Goal: Check status: Check status

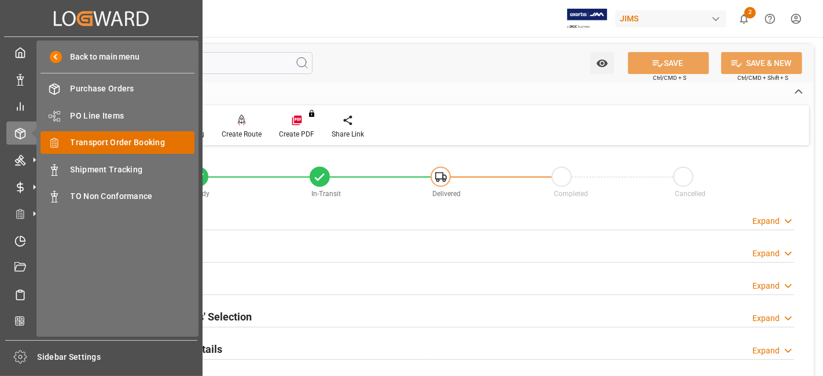
click at [135, 141] on span "Transport Order Booking" at bounding box center [133, 143] width 124 height 12
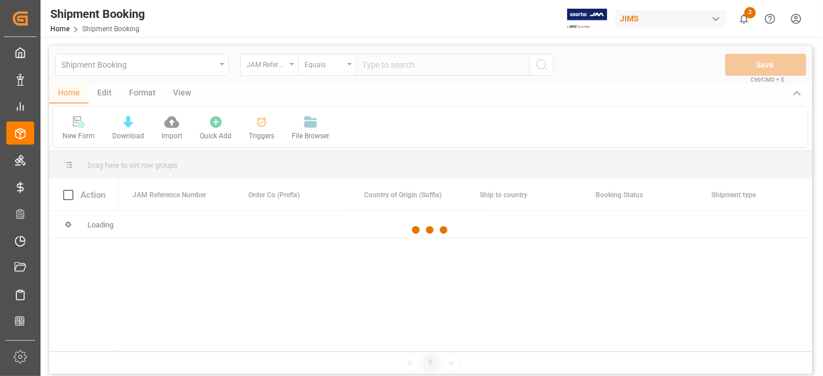
click at [396, 65] on div at bounding box center [430, 230] width 763 height 369
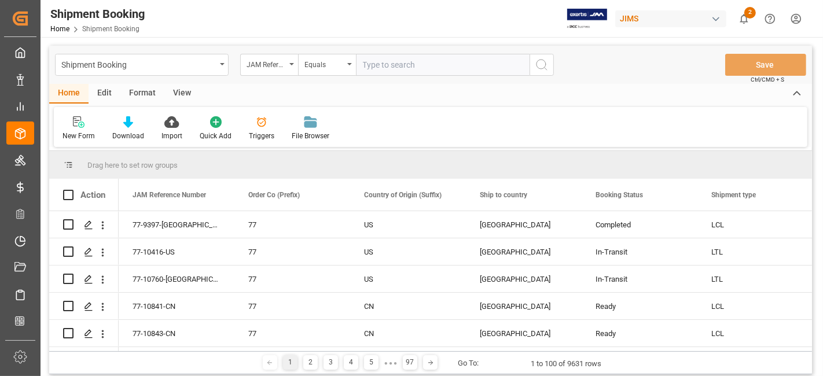
click at [395, 65] on input "text" at bounding box center [443, 65] width 174 height 22
paste input "77-9397-[GEOGRAPHIC_DATA]"
type input "77-9397-[GEOGRAPHIC_DATA]"
click at [545, 71] on icon "search button" at bounding box center [542, 65] width 14 height 14
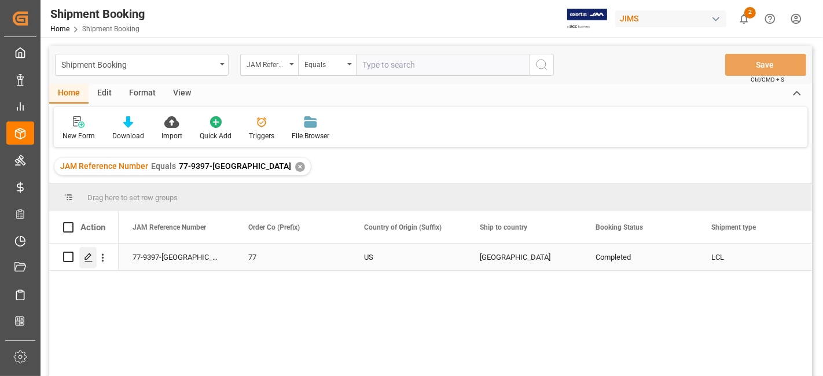
click at [91, 263] on div "Press SPACE to select this row." at bounding box center [87, 257] width 17 height 21
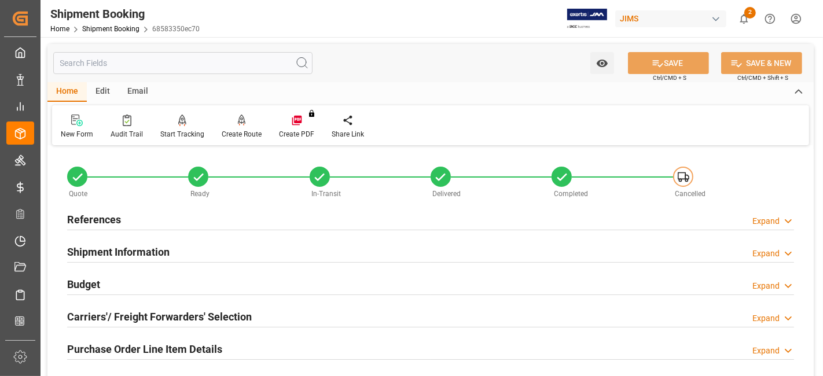
click at [132, 320] on h2 "Carriers'/ Freight Forwarders' Selection" at bounding box center [159, 317] width 185 height 16
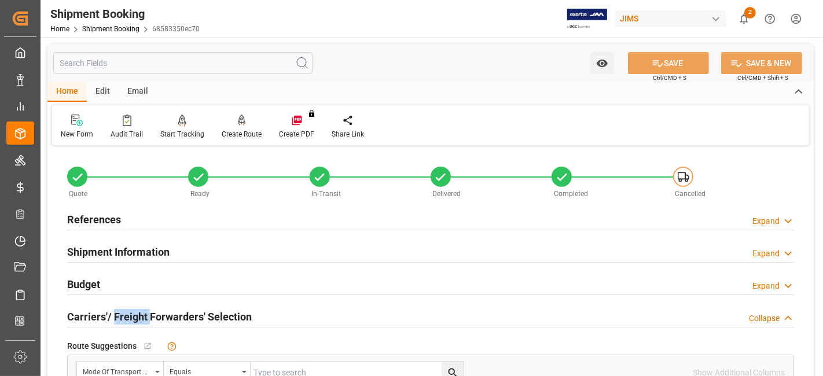
click at [132, 320] on h2 "Carriers'/ Freight Forwarders' Selection" at bounding box center [159, 317] width 185 height 16
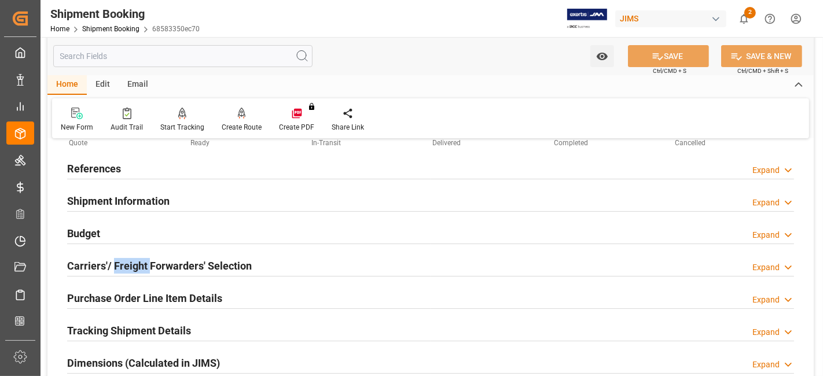
scroll to position [77, 0]
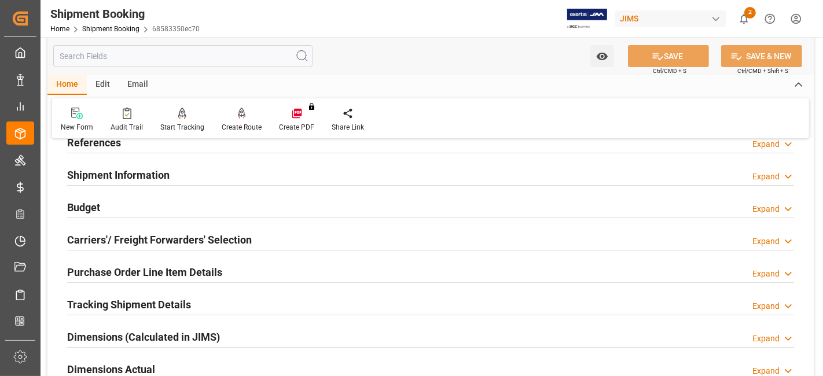
click at [198, 237] on h2 "Carriers'/ Freight Forwarders' Selection" at bounding box center [159, 240] width 185 height 16
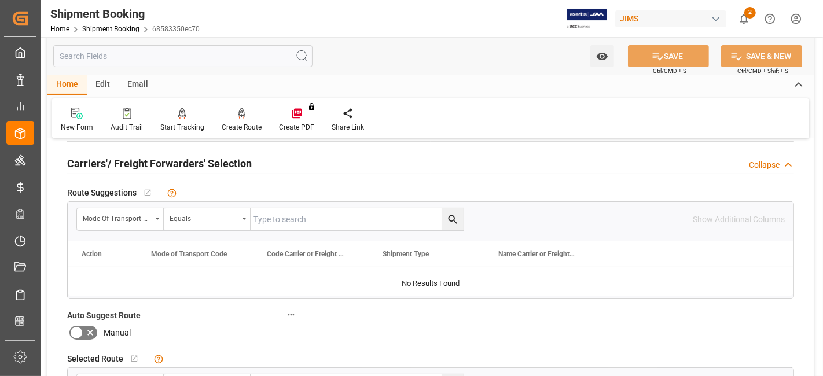
scroll to position [154, 0]
click at [234, 120] on div "Create Route" at bounding box center [241, 119] width 57 height 25
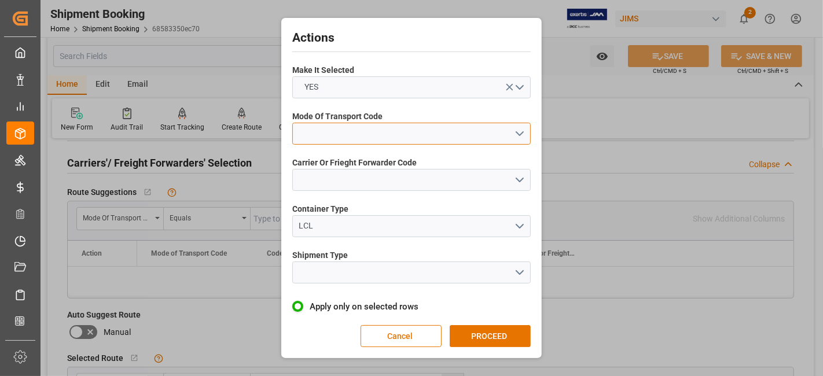
click at [513, 129] on button "open menu" at bounding box center [411, 134] width 238 height 22
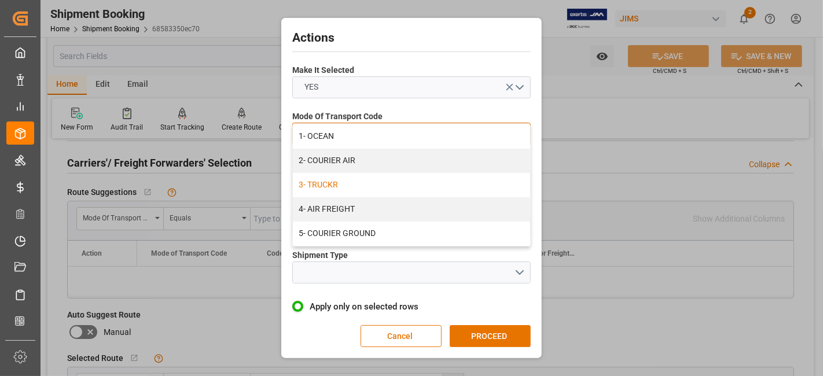
click at [478, 182] on div "3- TRUCKR" at bounding box center [411, 185] width 237 height 24
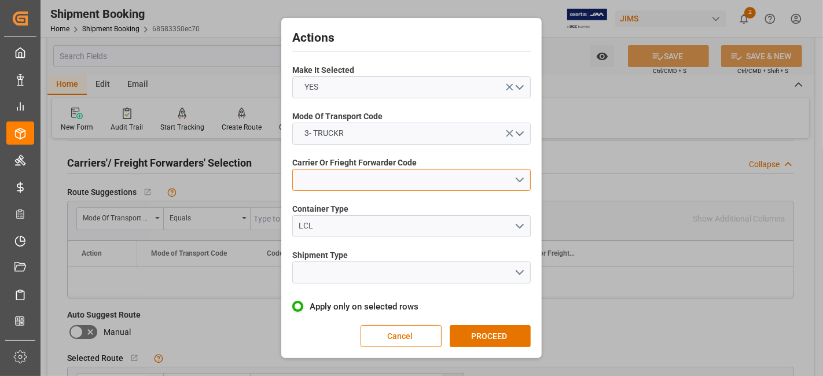
click at [520, 181] on button "open menu" at bounding box center [411, 180] width 238 height 22
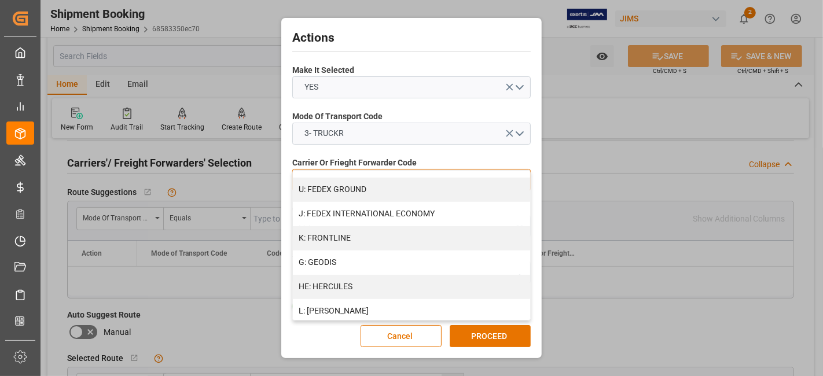
scroll to position [379, 0]
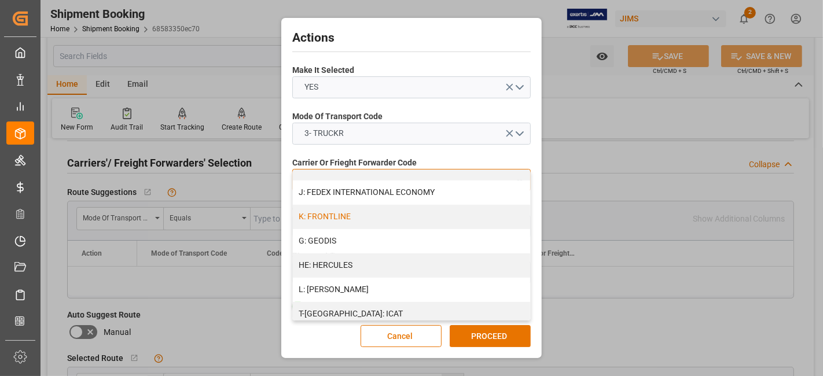
click at [369, 214] on div "K: FRONTLINE" at bounding box center [411, 217] width 237 height 24
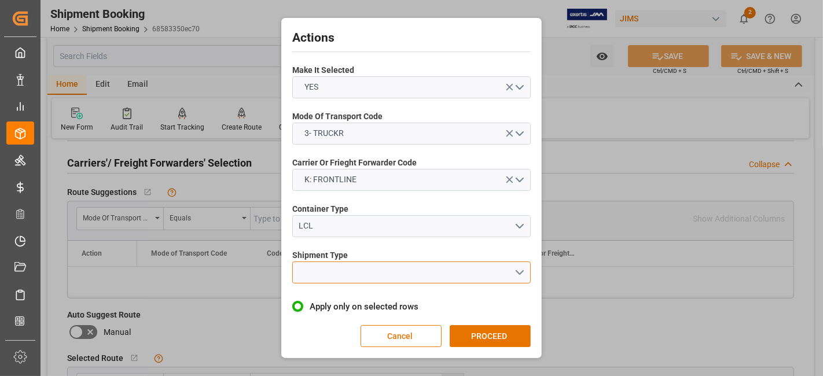
click at [519, 267] on button "open menu" at bounding box center [411, 273] width 238 height 22
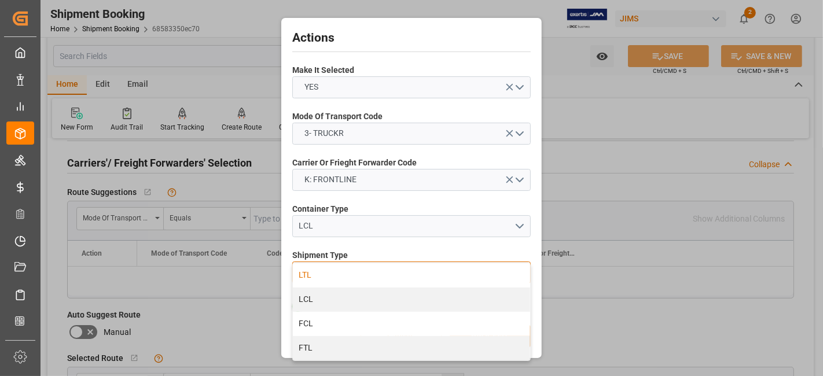
click at [332, 277] on div "LTL" at bounding box center [411, 275] width 237 height 24
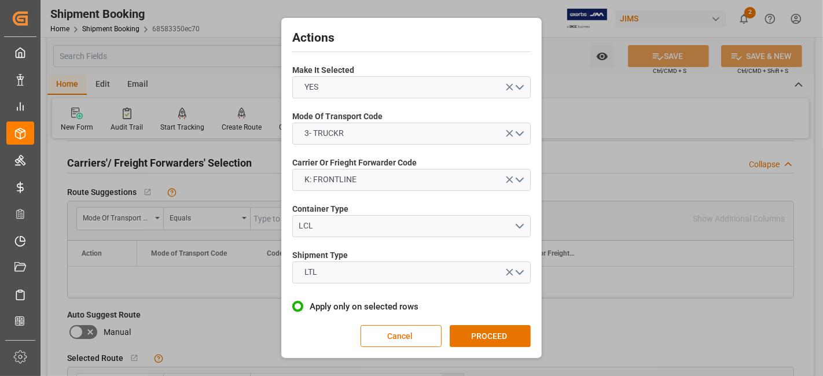
click at [479, 326] on button "PROCEED" at bounding box center [490, 336] width 81 height 22
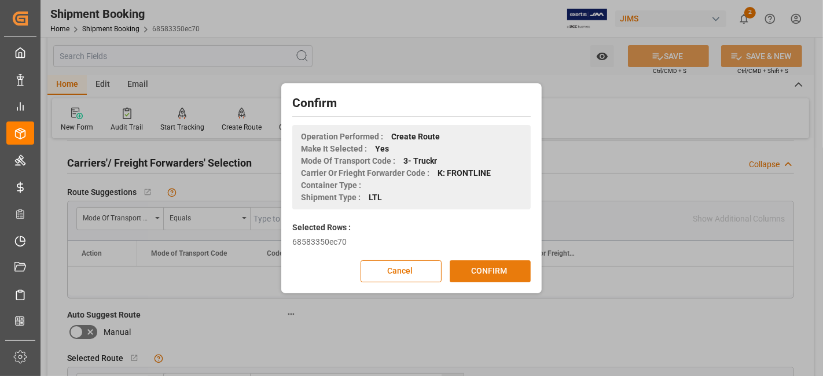
click at [480, 275] on button "CONFIRM" at bounding box center [490, 271] width 81 height 22
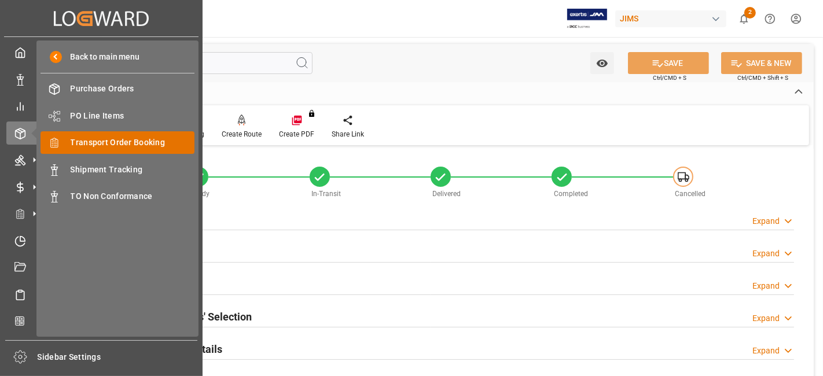
click at [141, 148] on div "Transport Order Booking Transport Order Booking" at bounding box center [118, 142] width 154 height 23
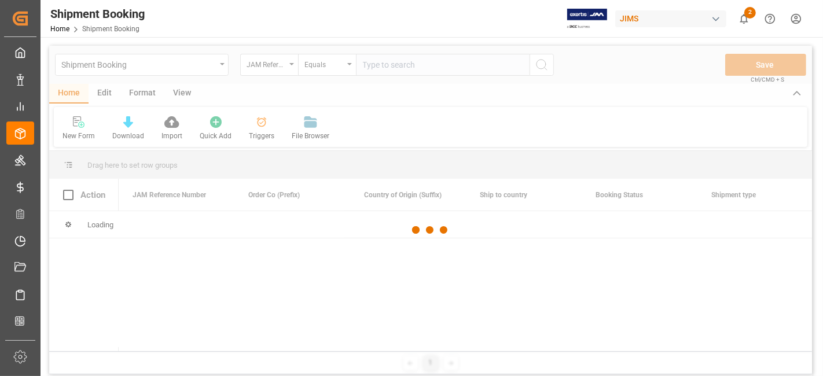
click at [398, 67] on div at bounding box center [430, 230] width 763 height 369
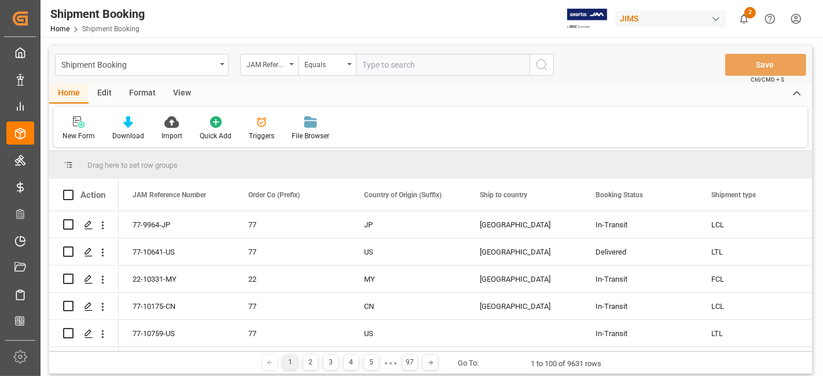
click at [382, 65] on input "text" at bounding box center [443, 65] width 174 height 22
paste input "77-9964-JP"
type input "77-9964-JP"
click at [546, 69] on line "search button" at bounding box center [546, 69] width 2 height 2
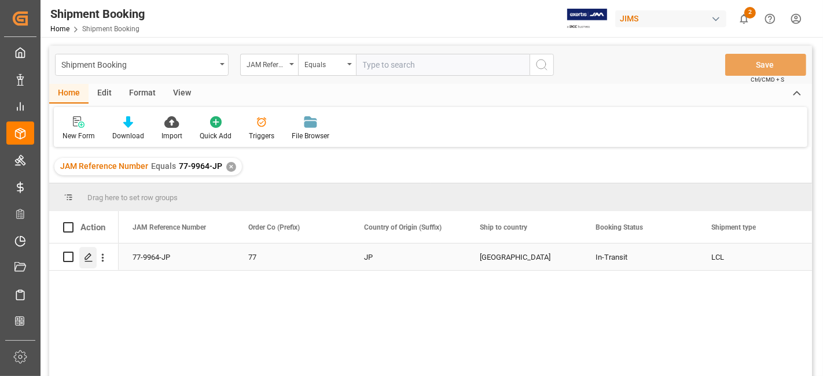
click at [87, 260] on icon "Press SPACE to select this row." at bounding box center [88, 257] width 9 height 9
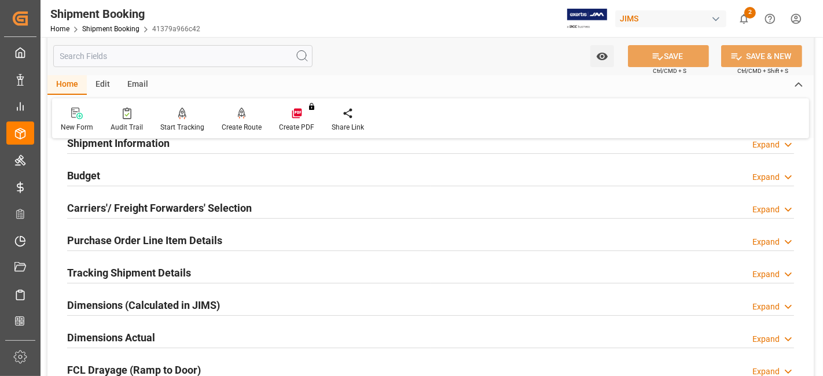
scroll to position [129, 0]
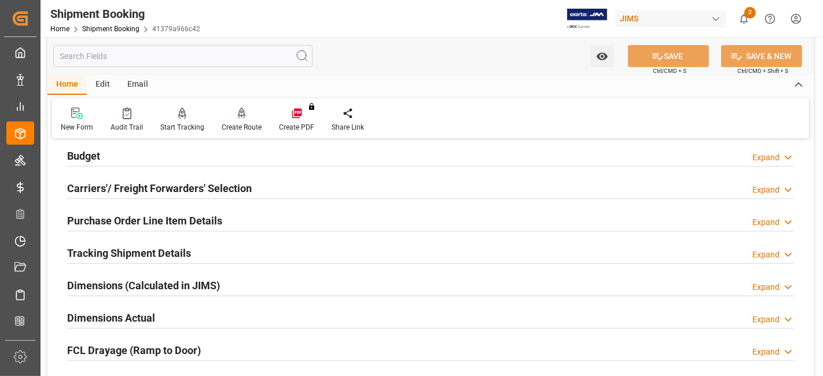
click at [142, 303] on div "Dimensions Actual Expand" at bounding box center [430, 318] width 743 height 32
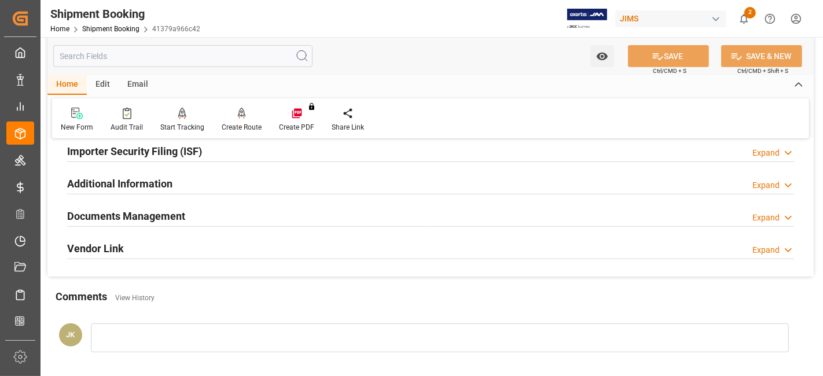
click at [147, 210] on h2 "Documents Management" at bounding box center [126, 216] width 118 height 16
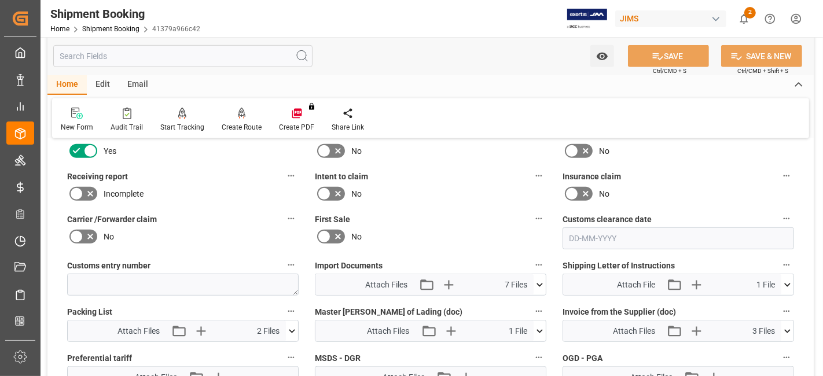
scroll to position [540, 0]
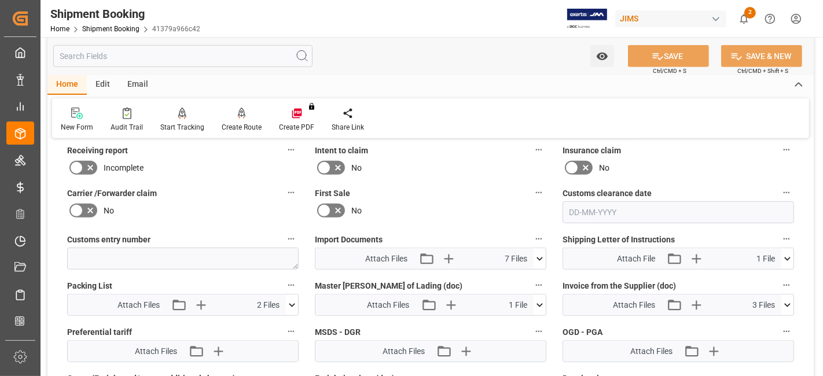
click at [538, 254] on icon at bounding box center [540, 259] width 12 height 12
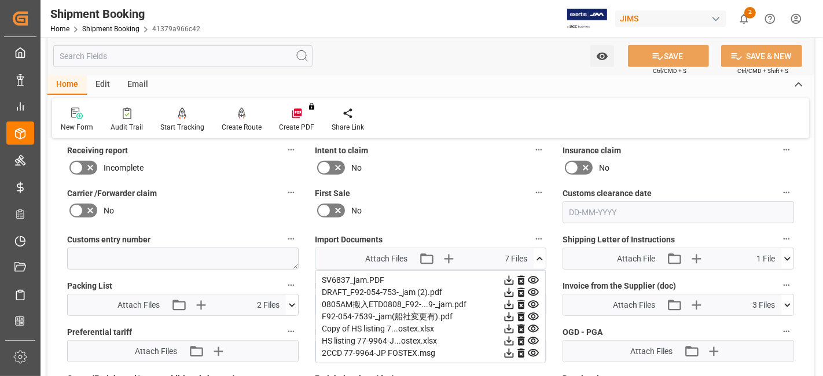
click at [174, 195] on label "Carrier /Forwarder claim" at bounding box center [183, 193] width 232 height 16
click at [284, 195] on button "Carrier /Forwarder claim" at bounding box center [291, 192] width 15 height 15
click at [200, 213] on div at bounding box center [411, 188] width 823 height 376
click at [216, 196] on label "Carrier /Forwarder claim" at bounding box center [183, 193] width 232 height 16
click at [284, 196] on button "Carrier /Forwarder claim" at bounding box center [291, 192] width 15 height 15
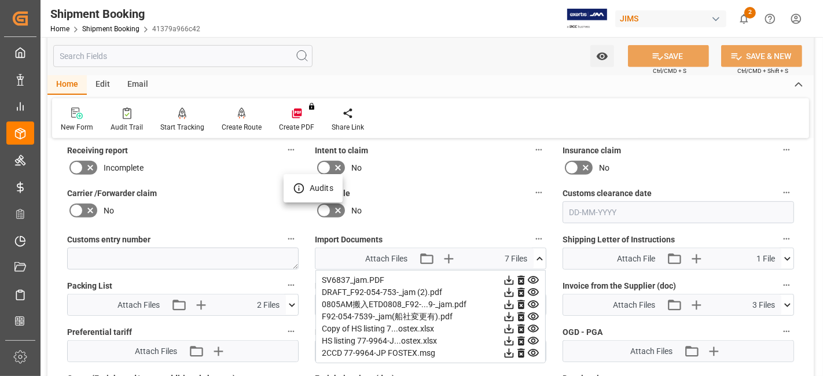
click at [195, 206] on div at bounding box center [411, 188] width 823 height 376
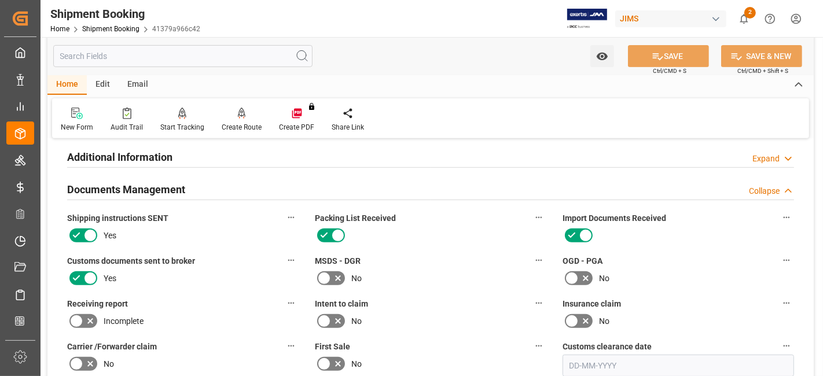
scroll to position [386, 0]
click at [119, 190] on h2 "Documents Management" at bounding box center [126, 191] width 118 height 16
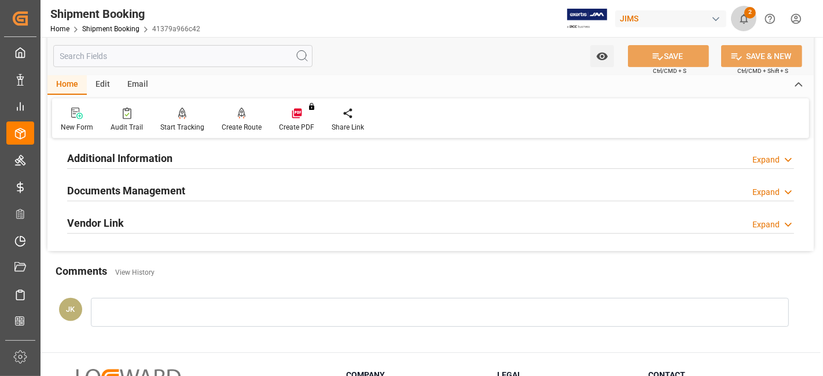
click at [742, 18] on icon "show 2 new notifications" at bounding box center [744, 19] width 8 height 10
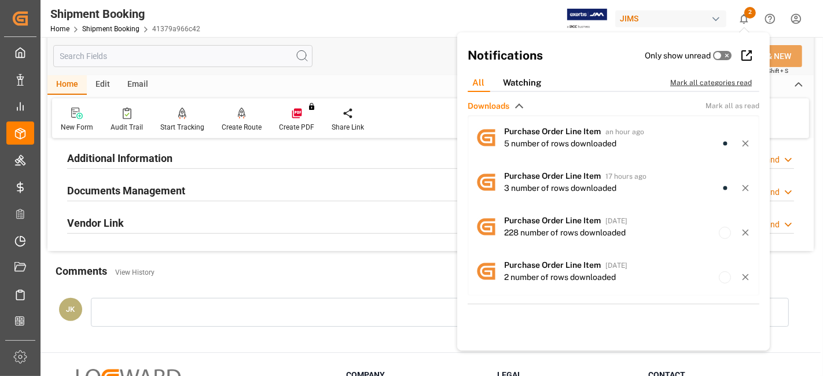
click at [700, 80] on div "Mark all categories read" at bounding box center [717, 83] width 94 height 10
click at [706, 78] on div "Mark all categories read" at bounding box center [717, 83] width 94 height 10
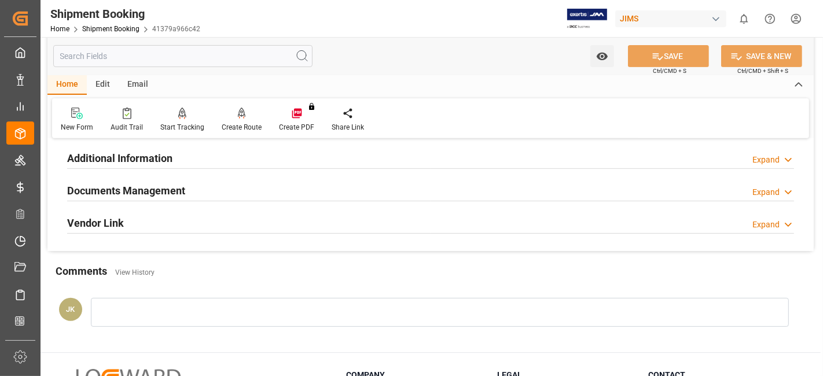
click at [377, 72] on div "Watch Option SAVE Ctrl/CMD + S SAVE & NEW Ctrl/CMD + Shift + S" at bounding box center [430, 56] width 766 height 38
click at [186, 269] on div "Comments View History" at bounding box center [431, 273] width 750 height 20
click at [178, 192] on h2 "Documents Management" at bounding box center [126, 191] width 118 height 16
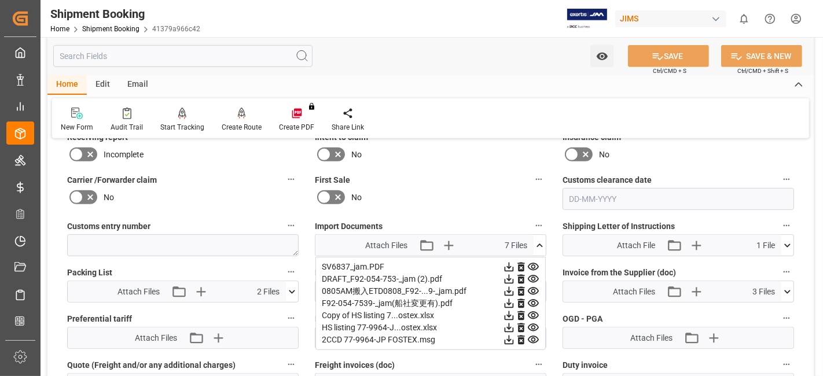
scroll to position [566, 0]
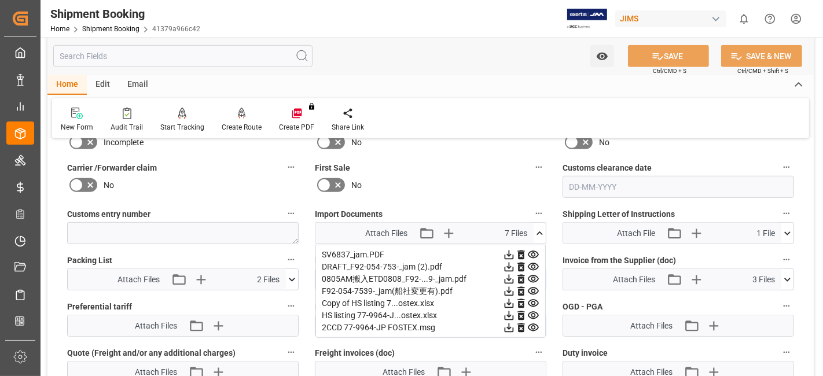
click at [539, 229] on icon at bounding box center [540, 233] width 12 height 12
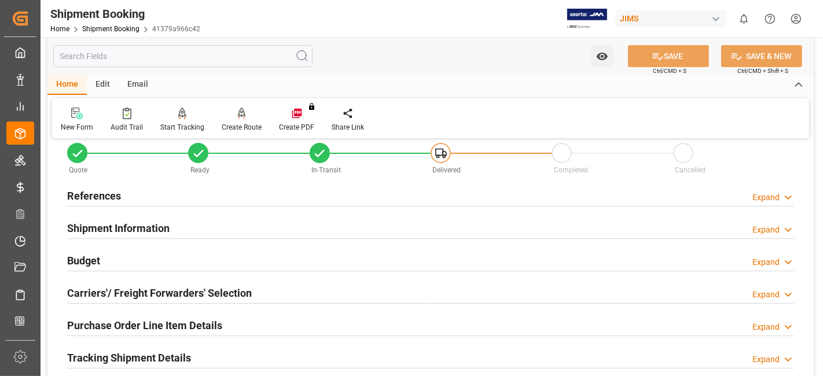
scroll to position [0, 0]
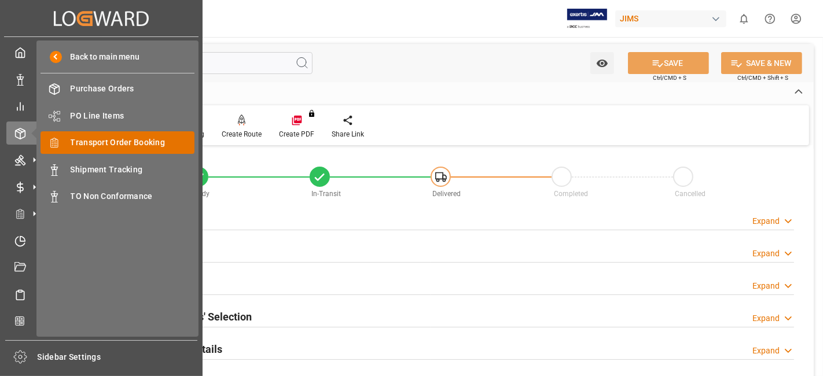
click at [141, 142] on span "Transport Order Booking" at bounding box center [133, 143] width 124 height 12
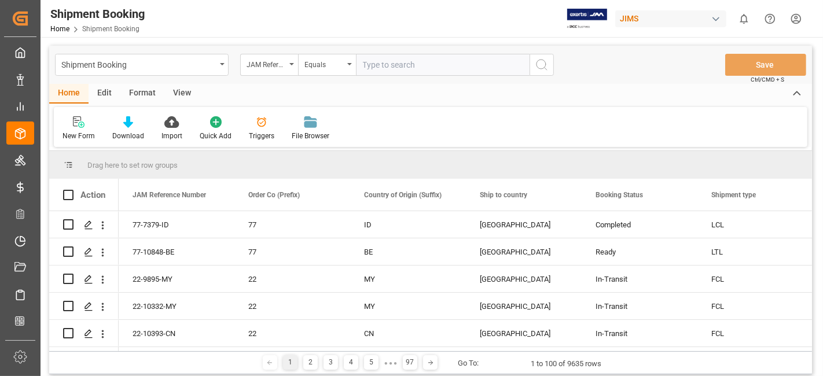
drag, startPoint x: 403, startPoint y: 62, endPoint x: 409, endPoint y: 61, distance: 5.8
click at [403, 62] on input "text" at bounding box center [443, 65] width 174 height 22
paste input "77-10711-CN"
type input "77-10711-CN"
click at [547, 68] on icon "search button" at bounding box center [542, 65] width 14 height 14
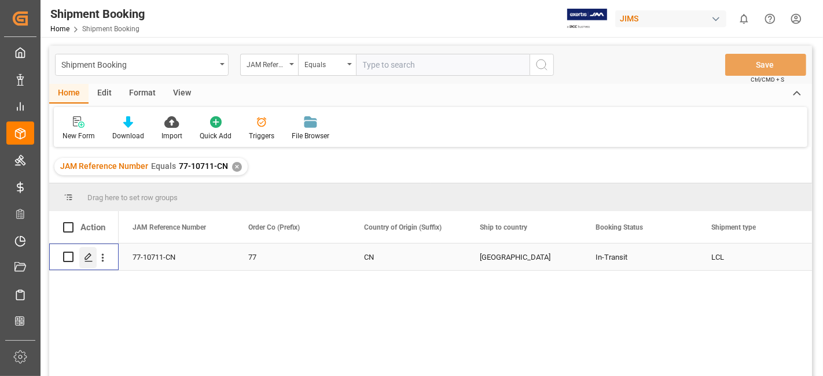
click at [82, 253] on div "Press SPACE to select this row." at bounding box center [87, 257] width 17 height 21
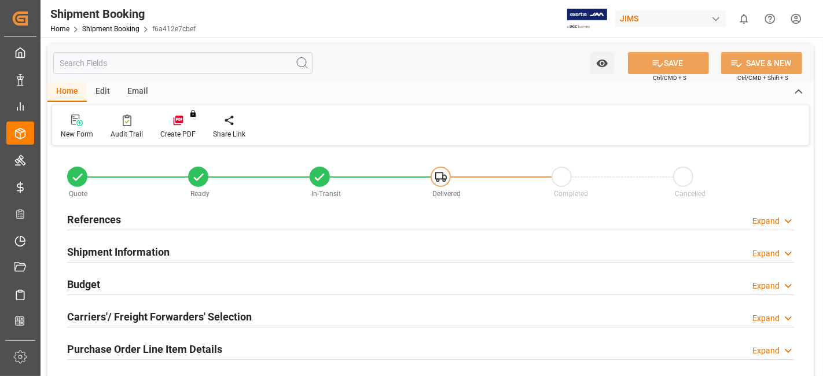
type input "0"
type input "02-09-2025"
click at [172, 222] on div "References Expand" at bounding box center [430, 219] width 727 height 22
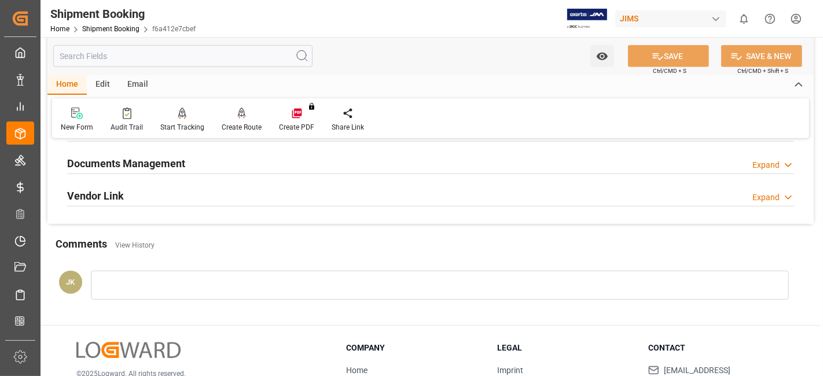
scroll to position [618, 0]
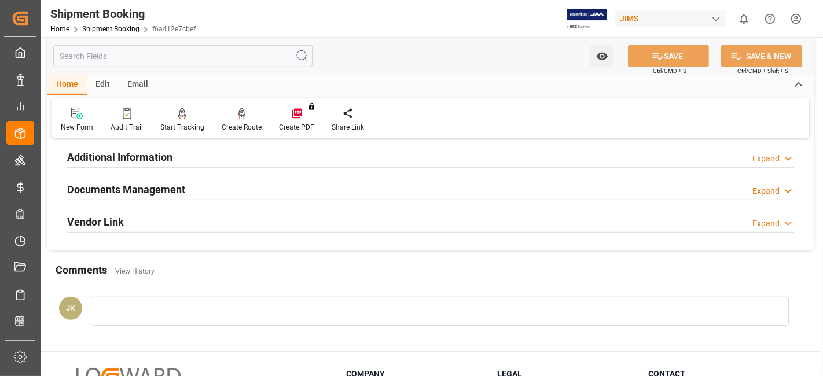
click at [238, 189] on div "Documents Management Expand" at bounding box center [430, 189] width 727 height 22
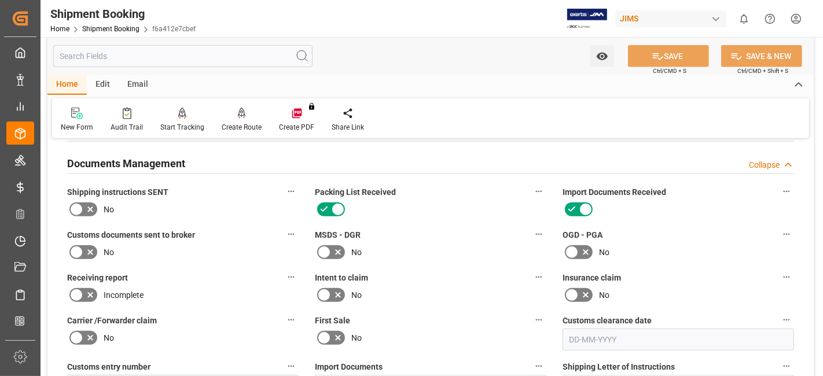
click at [432, 309] on div "First Sale No" at bounding box center [431, 332] width 248 height 46
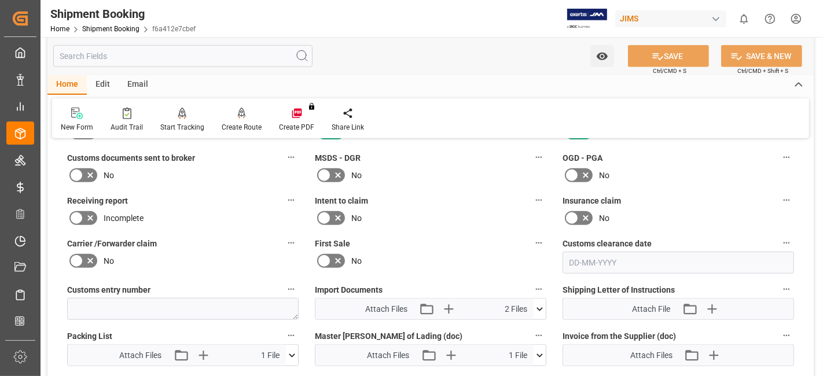
scroll to position [747, 0]
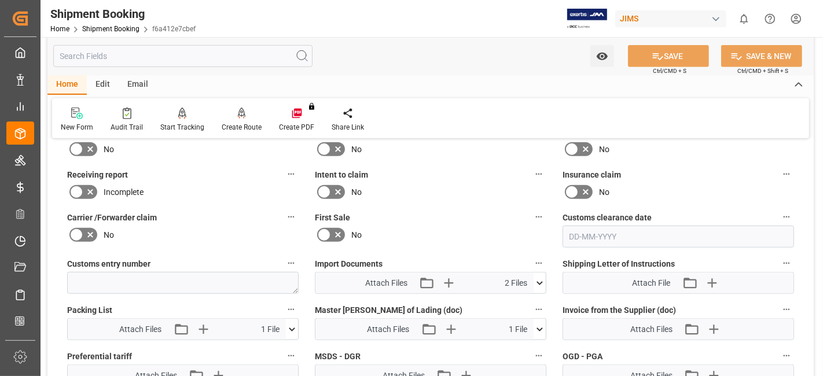
click at [541, 280] on icon at bounding box center [540, 283] width 12 height 12
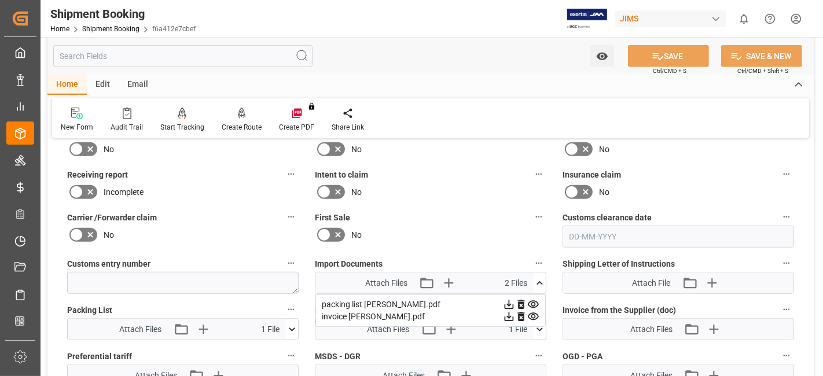
click at [511, 313] on icon at bounding box center [509, 317] width 9 height 9
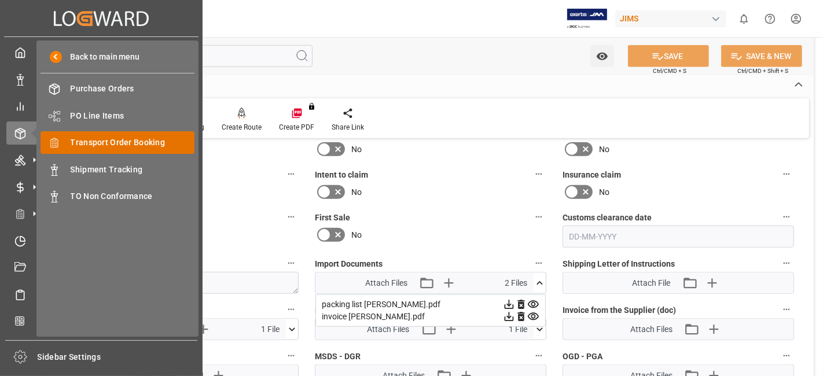
click at [151, 137] on span "Transport Order Booking" at bounding box center [133, 143] width 124 height 12
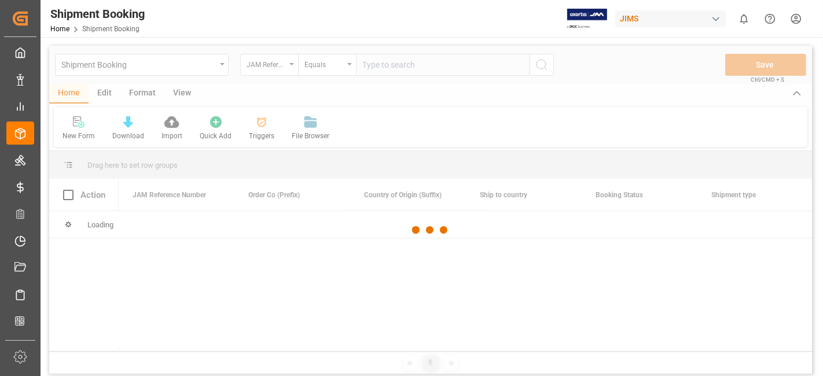
click at [401, 65] on div at bounding box center [430, 230] width 763 height 369
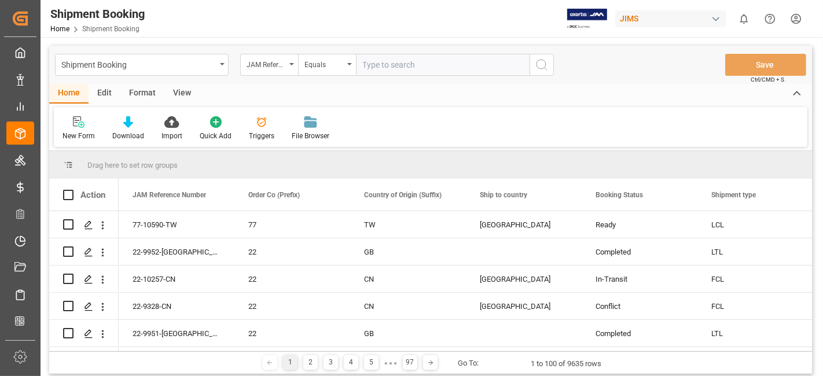
click at [383, 68] on input "text" at bounding box center [443, 65] width 174 height 22
paste input "77-8826-CN"
type input "77-8826-CN"
click at [533, 68] on button "search button" at bounding box center [542, 65] width 24 height 22
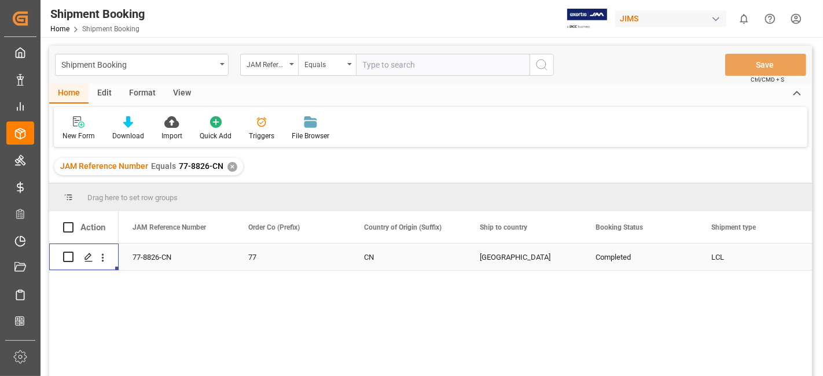
click at [87, 263] on div "Press SPACE to select this row." at bounding box center [87, 257] width 17 height 21
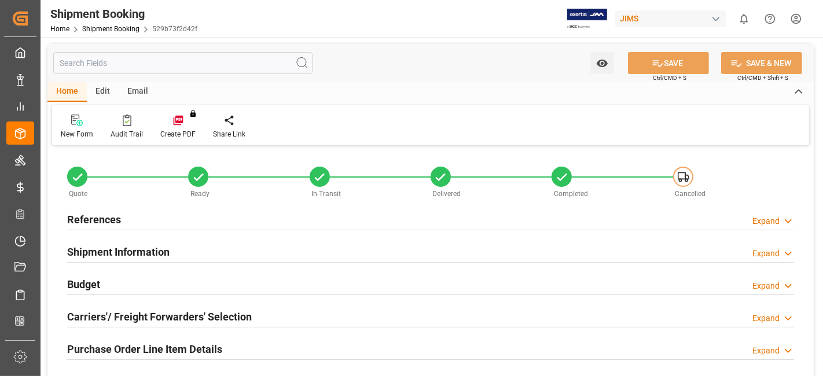
type input "4"
click at [113, 342] on h2 "Purchase Order Line Item Details" at bounding box center [144, 350] width 155 height 16
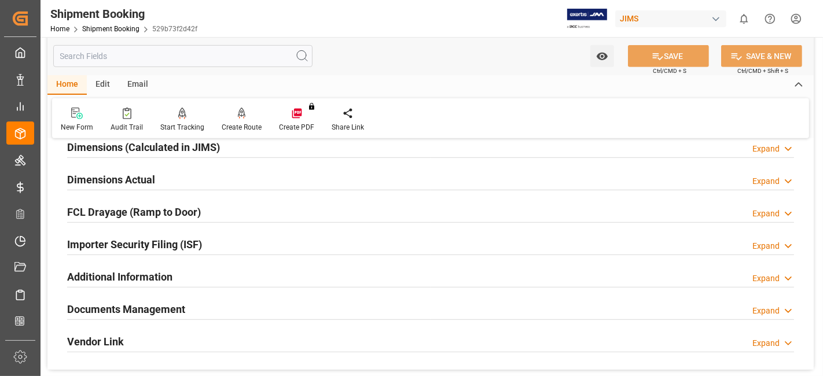
click at [119, 315] on div "Documents Management" at bounding box center [126, 309] width 118 height 22
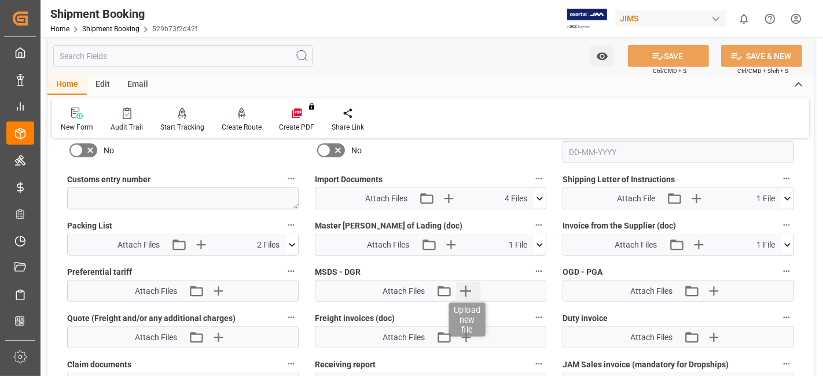
scroll to position [849, 0]
click at [787, 240] on icon at bounding box center [787, 244] width 12 height 12
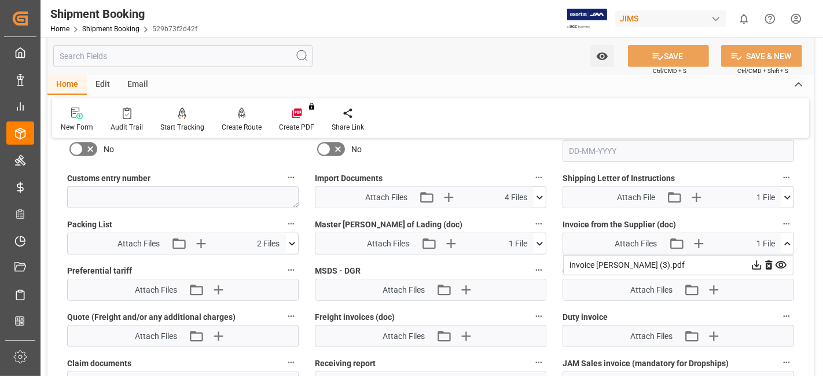
click at [755, 261] on icon at bounding box center [757, 265] width 9 height 9
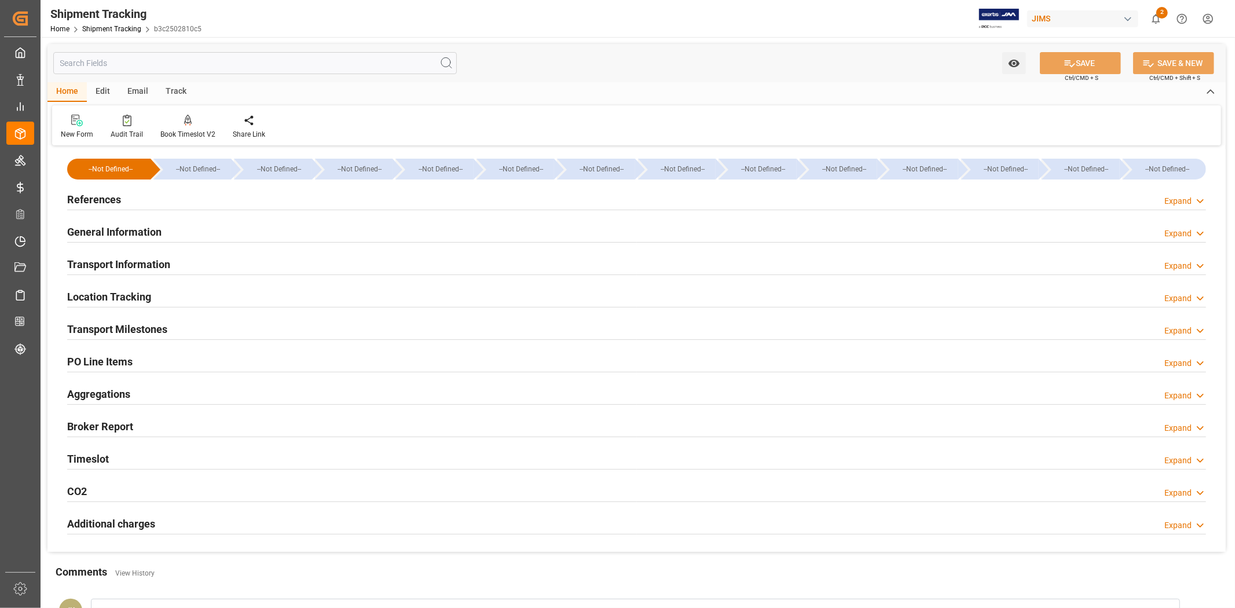
click at [149, 204] on div "References Expand" at bounding box center [636, 199] width 1139 height 22
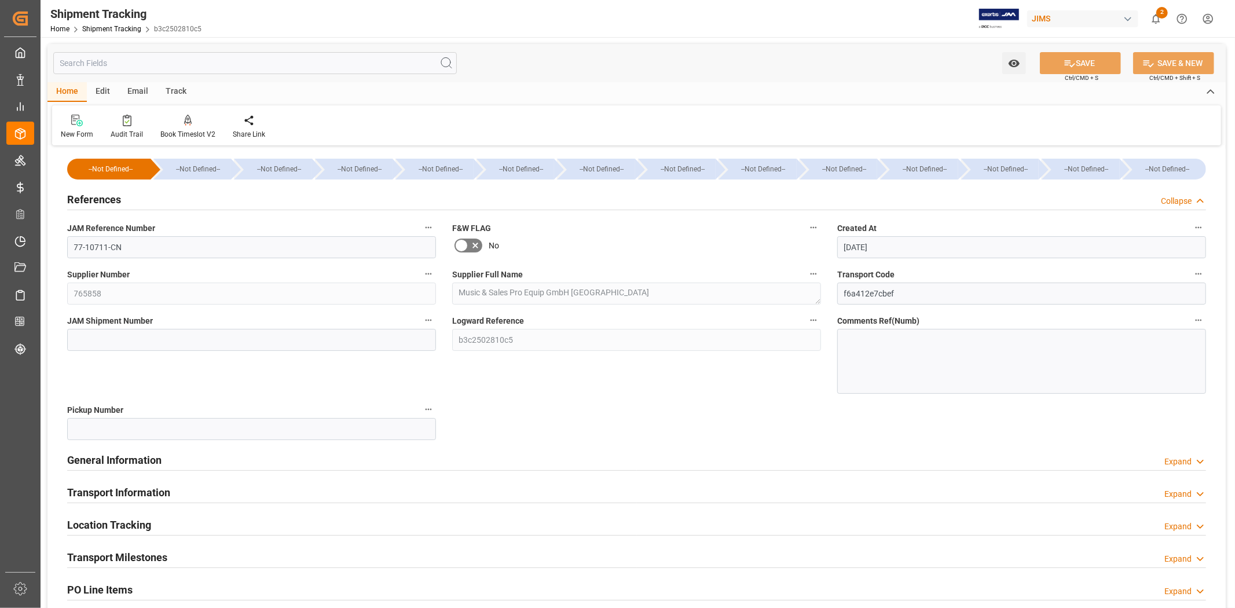
click at [149, 205] on div "References Collapse" at bounding box center [636, 199] width 1139 height 22
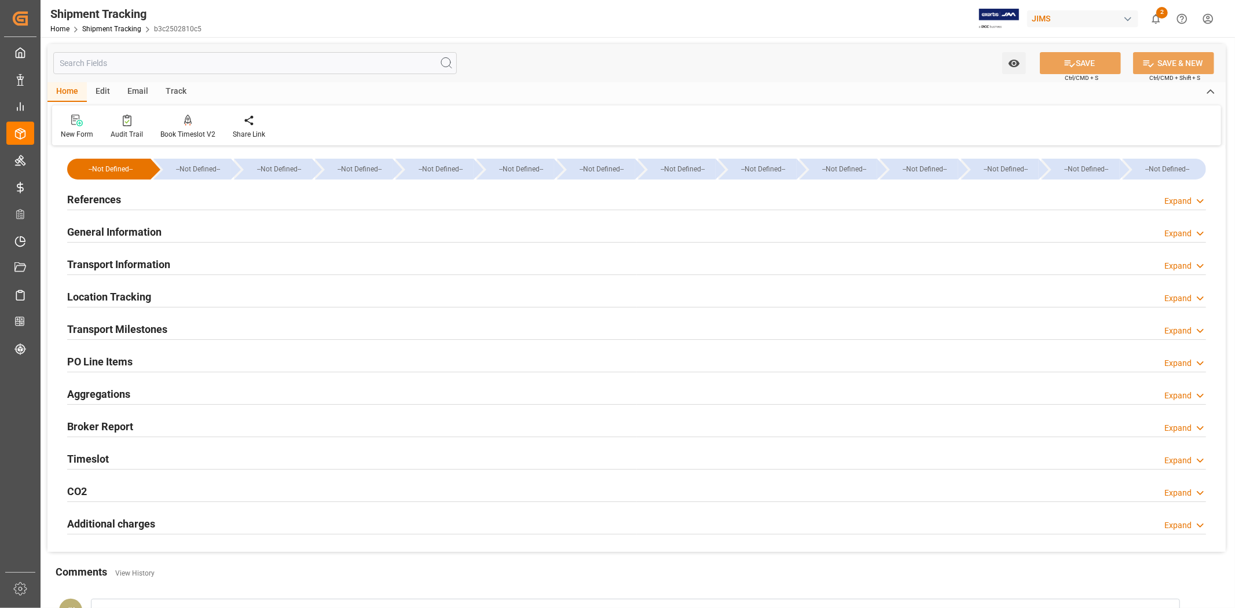
click at [157, 238] on h2 "General Information" at bounding box center [114, 232] width 94 height 16
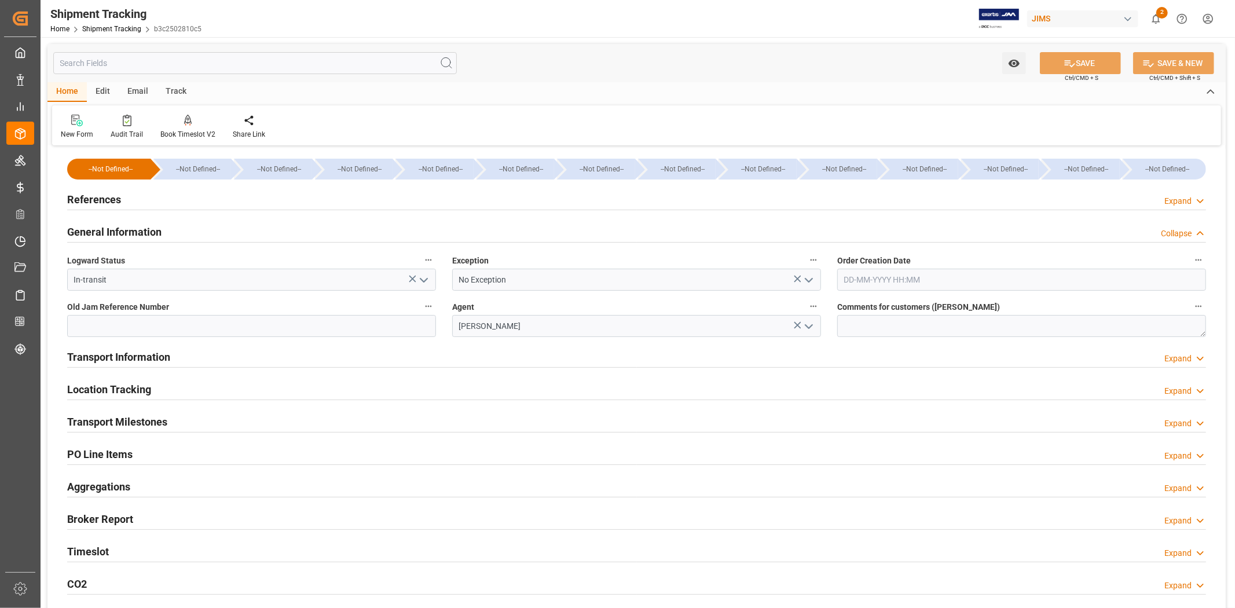
click at [157, 237] on h2 "General Information" at bounding box center [114, 232] width 94 height 16
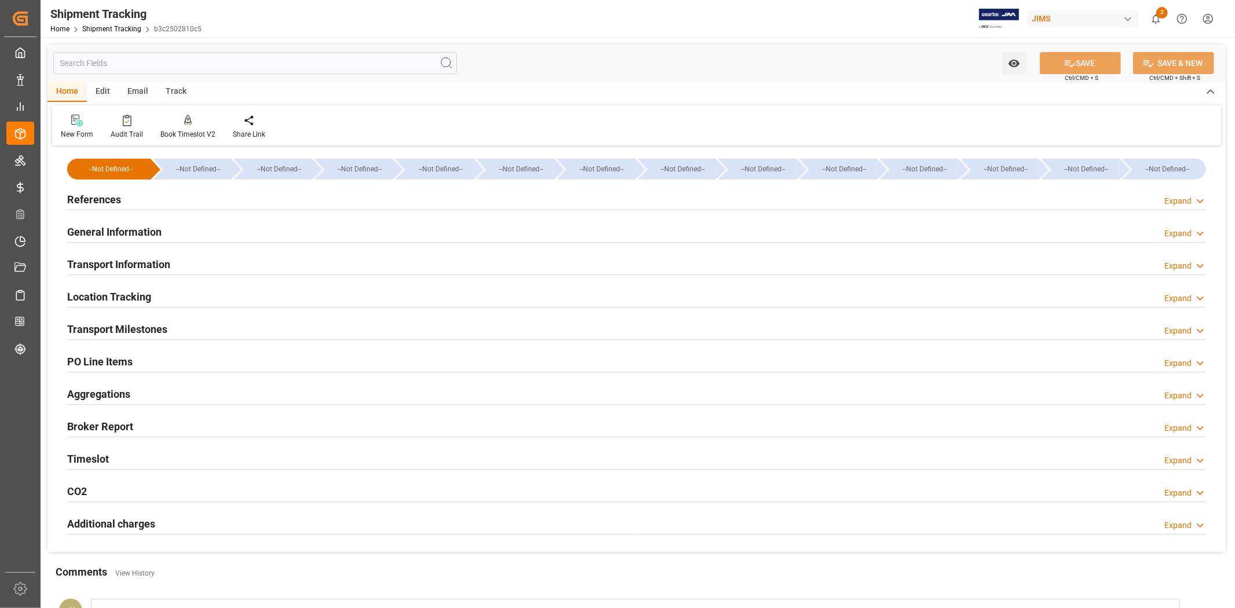
click at [152, 263] on h2 "Transport Information" at bounding box center [118, 264] width 103 height 16
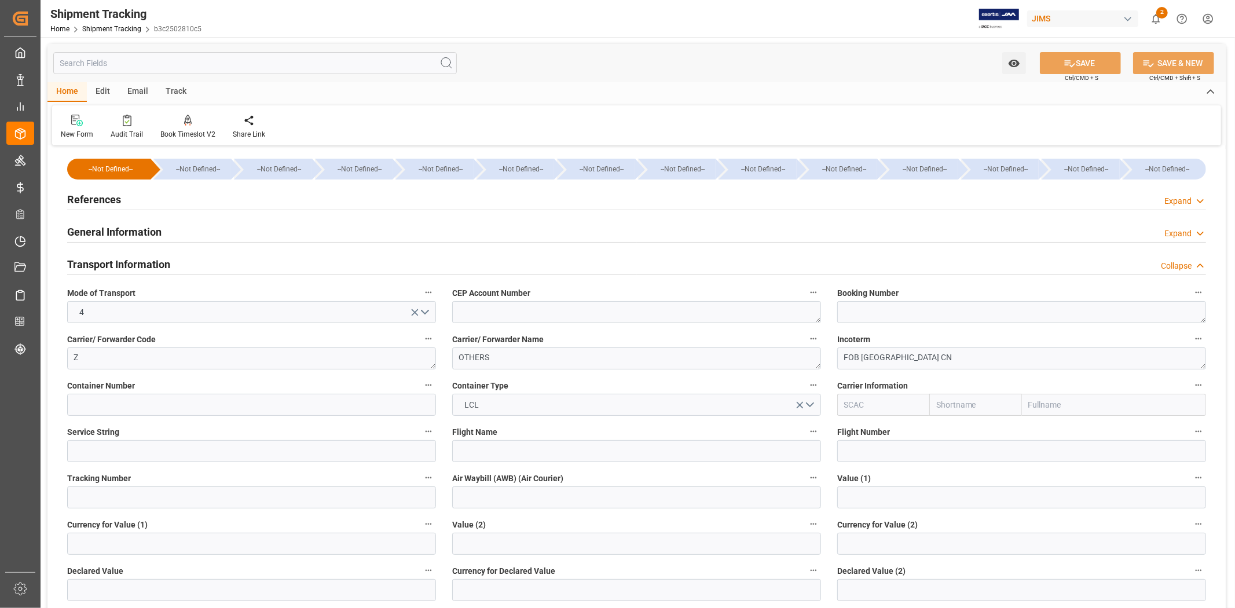
click at [152, 263] on h2 "Transport Information" at bounding box center [118, 264] width 103 height 16
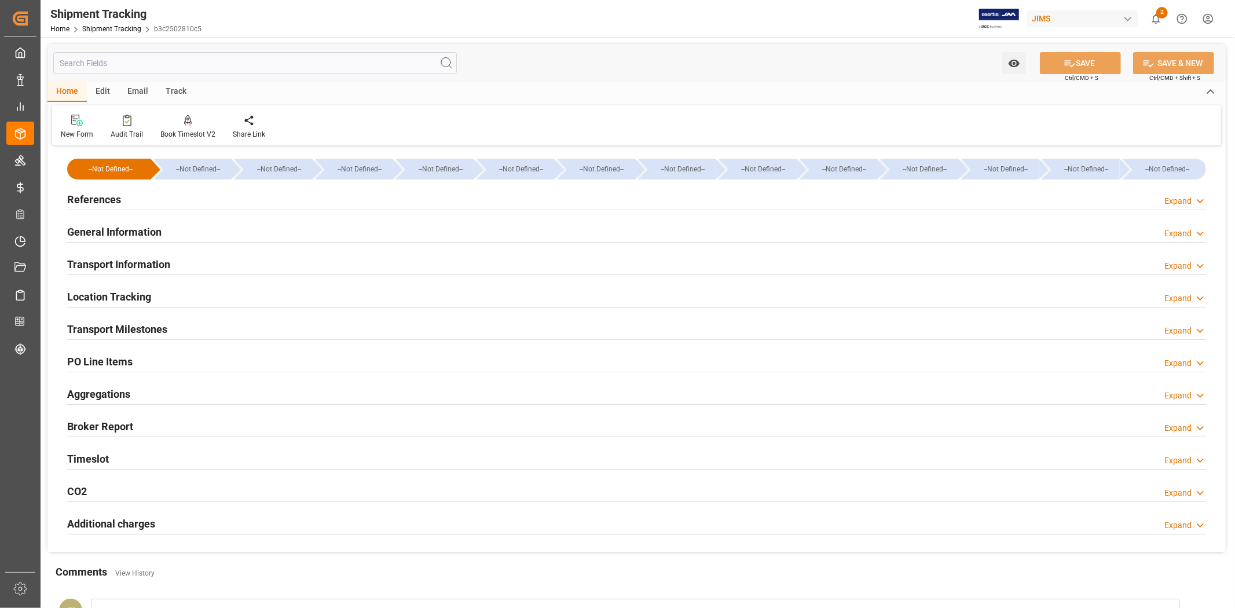
click at [149, 302] on h2 "Location Tracking" at bounding box center [109, 297] width 84 height 16
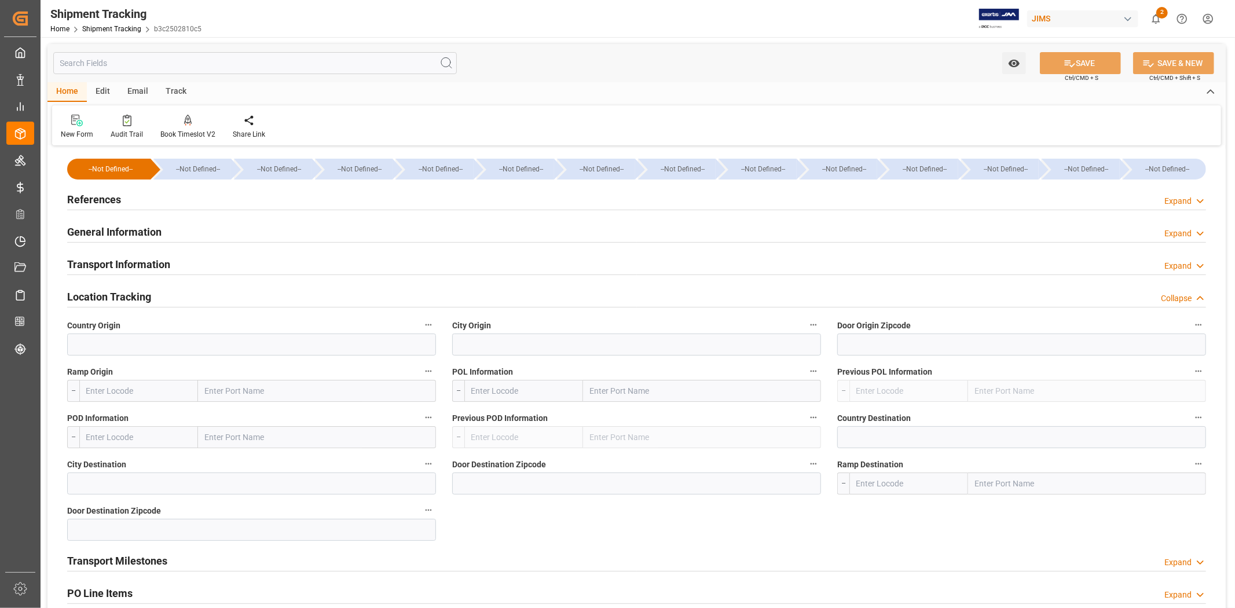
click at [149, 302] on h2 "Location Tracking" at bounding box center [109, 297] width 84 height 16
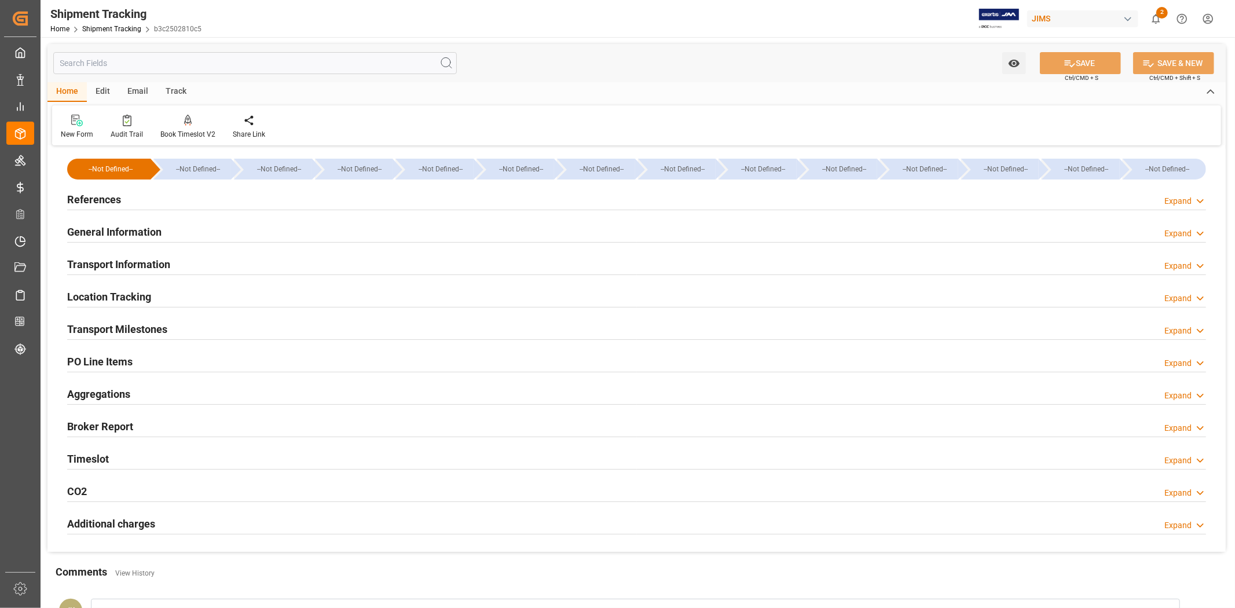
click at [142, 323] on h2 "Transport Milestones" at bounding box center [117, 329] width 100 height 16
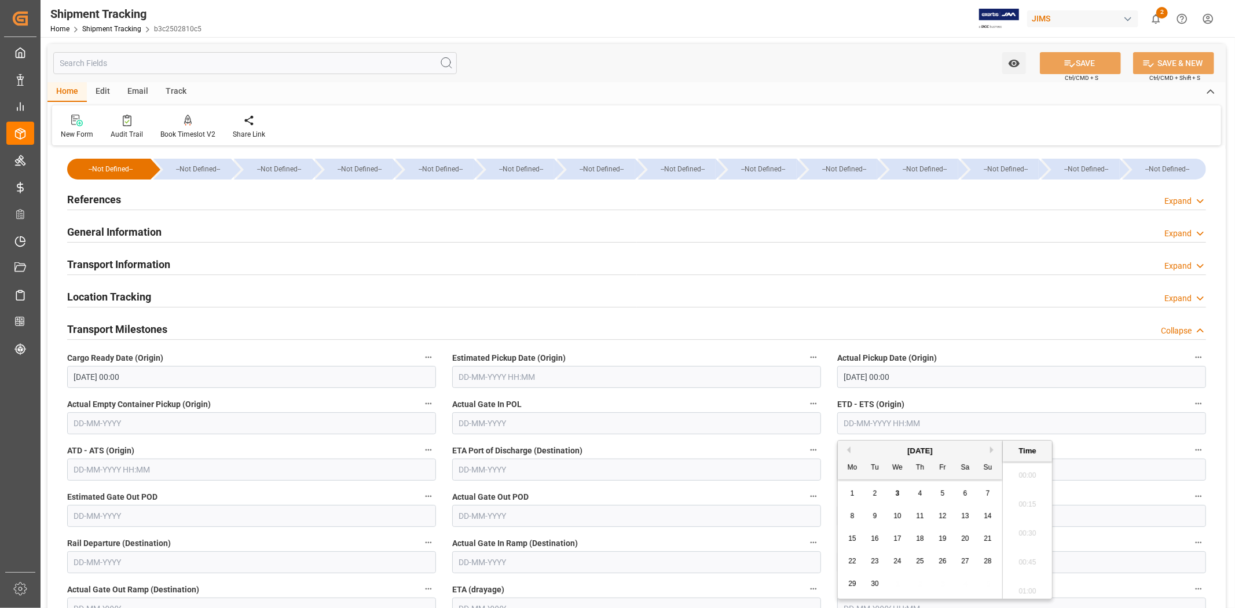
click at [874, 423] on input "text" at bounding box center [1021, 423] width 369 height 22
click at [916, 583] on div "29 30 1 2 3 4 5" at bounding box center [920, 583] width 158 height 23
click at [872, 494] on div "2" at bounding box center [875, 494] width 14 height 14
type input "02-09-2025 00:00"
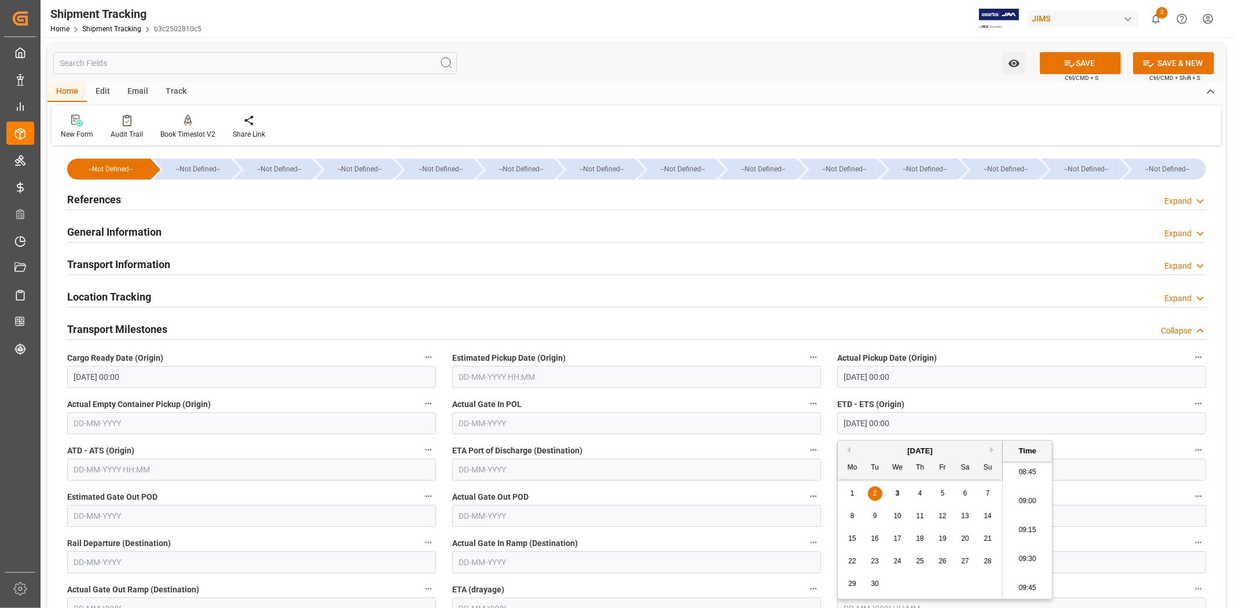
click at [685, 445] on label "ETA Port of Discharge (Destination)" at bounding box center [636, 450] width 369 height 16
click at [806, 445] on button "ETA Port of Discharge (Destination)" at bounding box center [813, 449] width 15 height 15
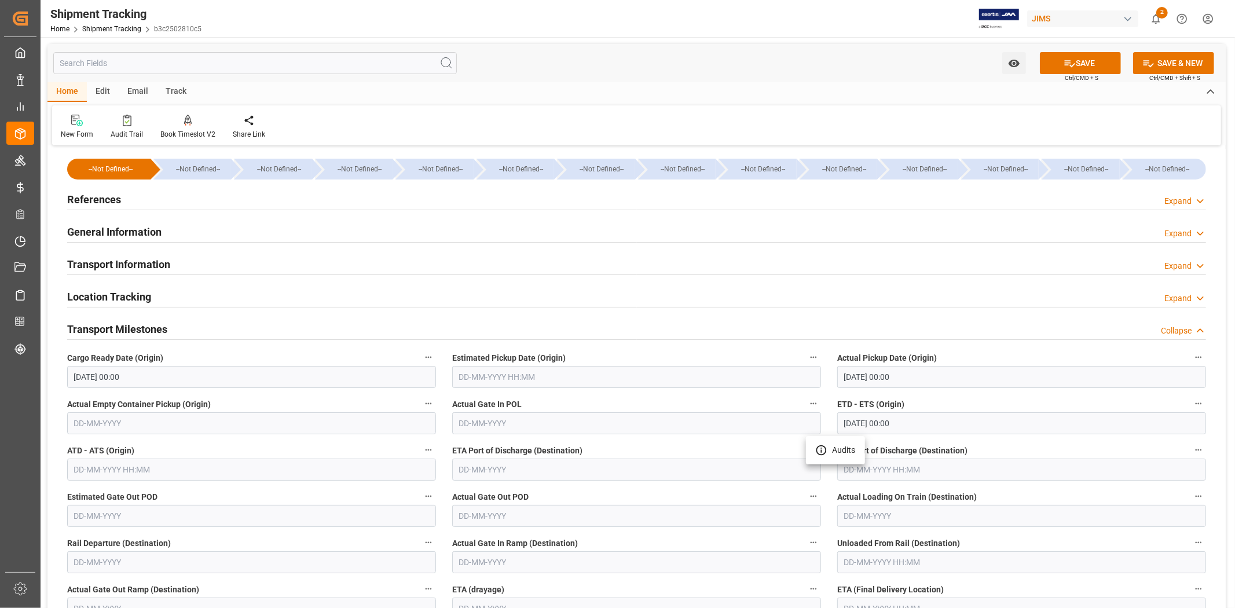
click at [634, 574] on div at bounding box center [617, 304] width 1235 height 608
click at [877, 601] on input "text" at bounding box center [1021, 608] width 369 height 22
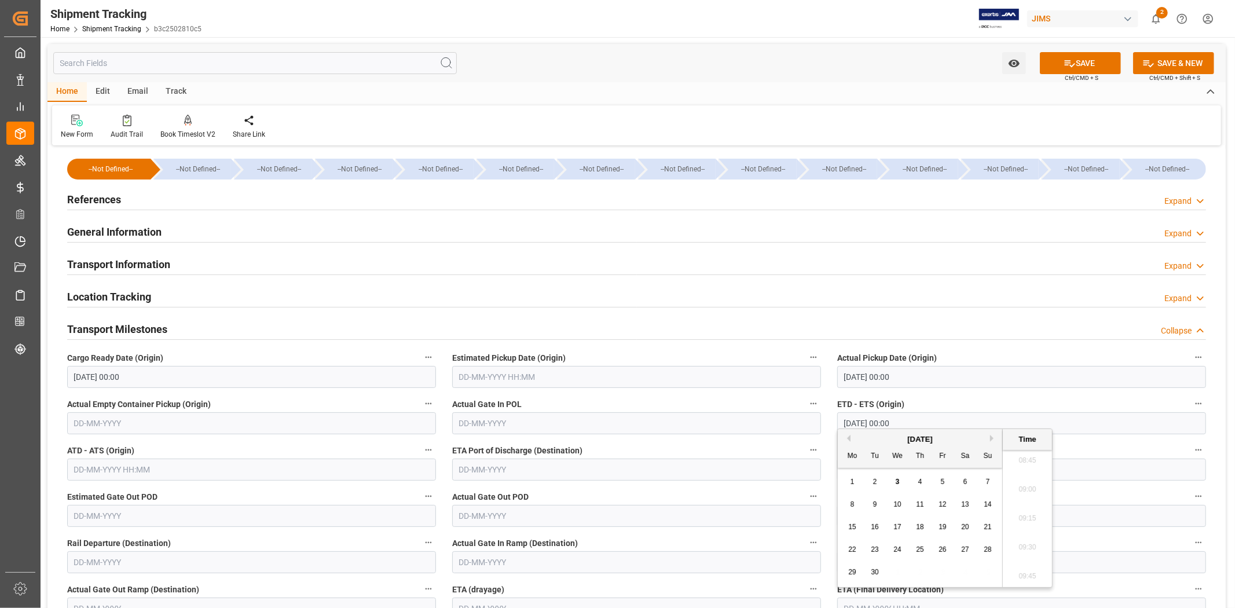
click at [870, 436] on div "[DATE]" at bounding box center [920, 440] width 164 height 12
click at [899, 502] on span "10" at bounding box center [897, 504] width 8 height 8
type input "10-09-2025 00:00"
click at [1063, 60] on icon at bounding box center [1069, 63] width 12 height 12
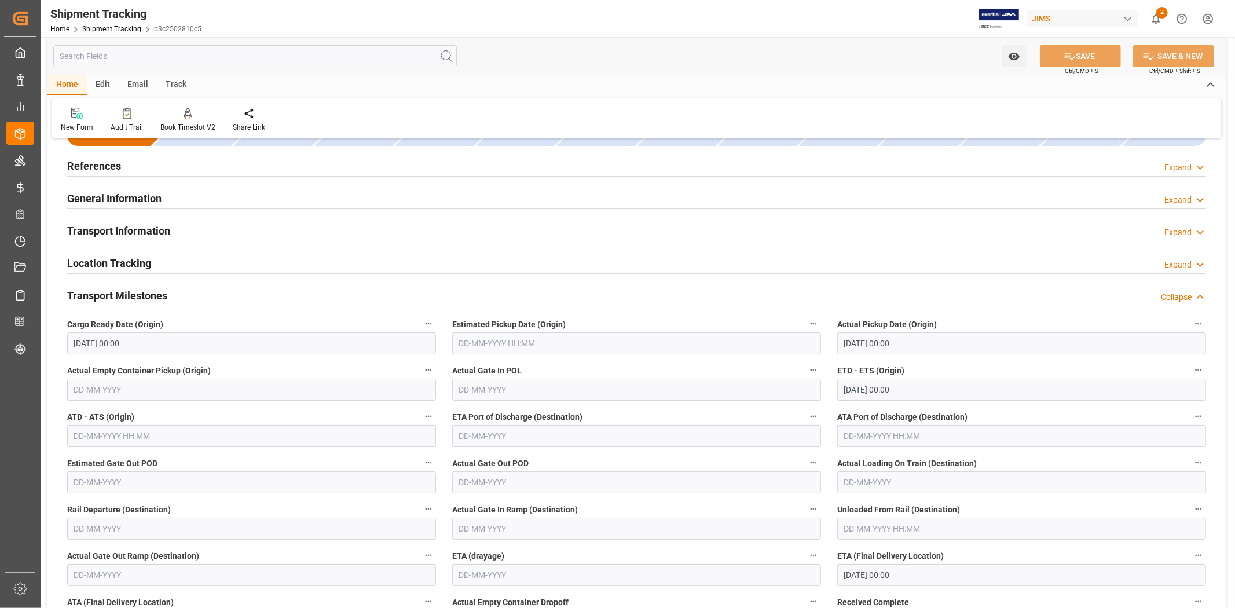
scroll to position [64, 0]
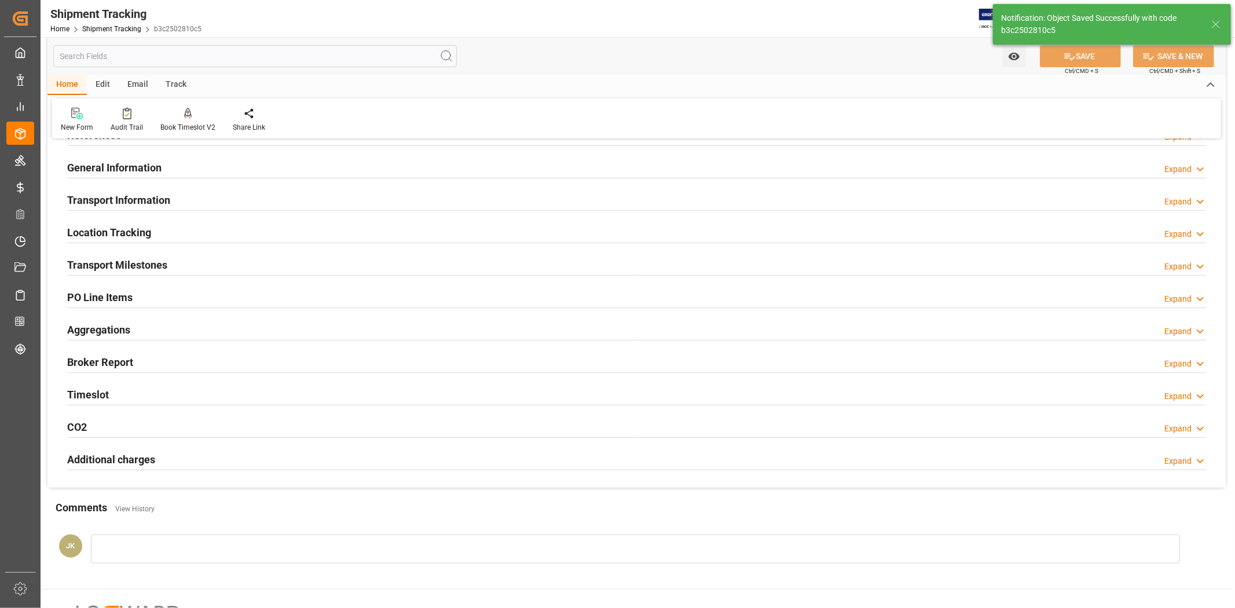
click at [221, 292] on div "PO Line Items Expand" at bounding box center [636, 296] width 1139 height 22
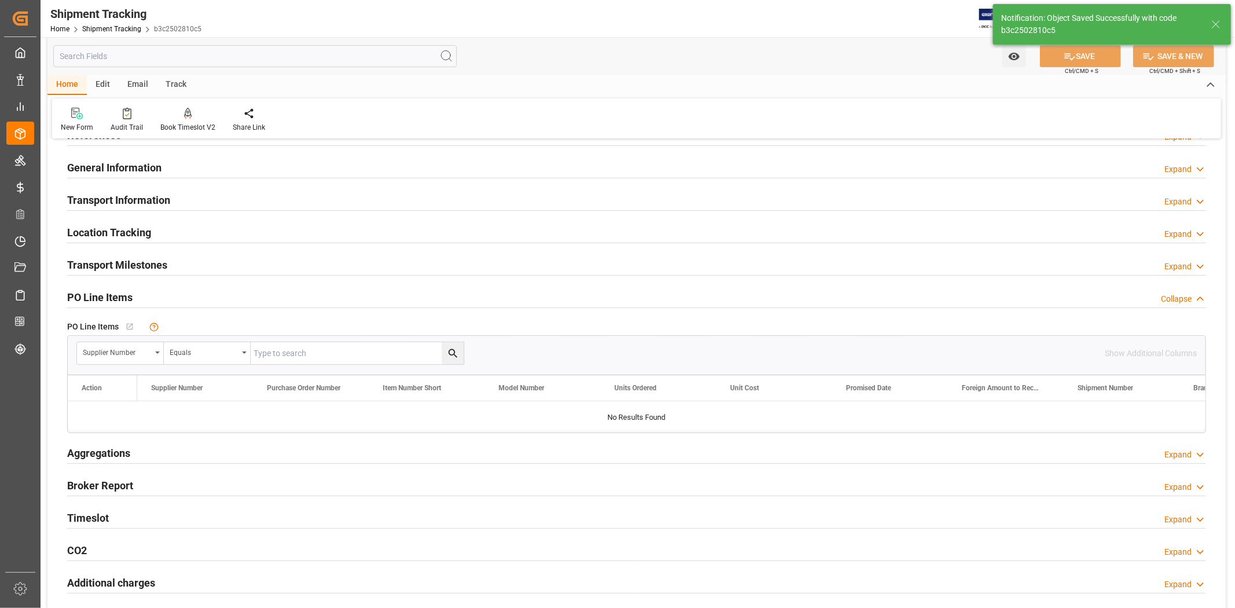
click at [221, 292] on div "PO Line Items Collapse" at bounding box center [636, 296] width 1139 height 22
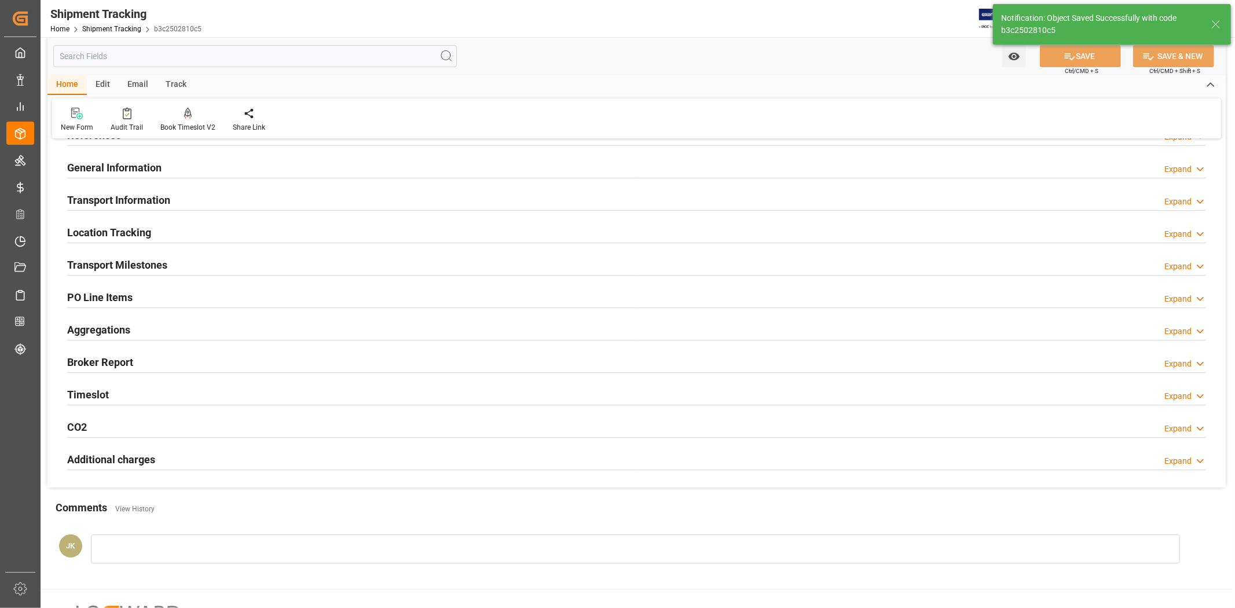
click at [211, 325] on div "Aggregations Expand" at bounding box center [636, 329] width 1139 height 22
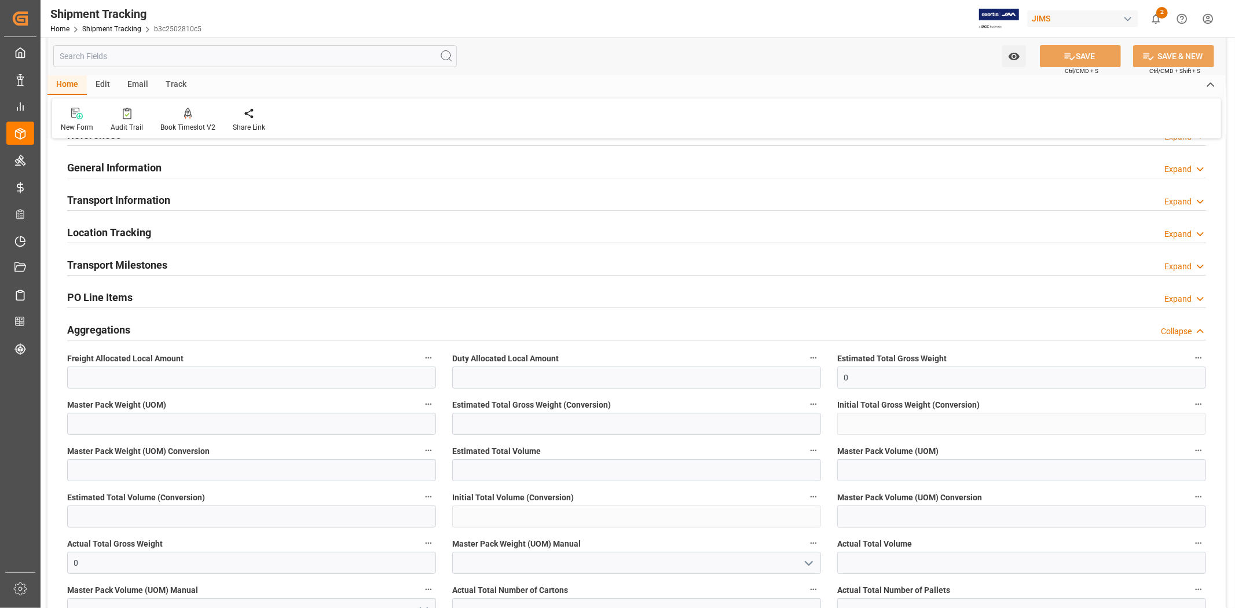
click at [211, 324] on div "Aggregations Collapse" at bounding box center [636, 329] width 1139 height 22
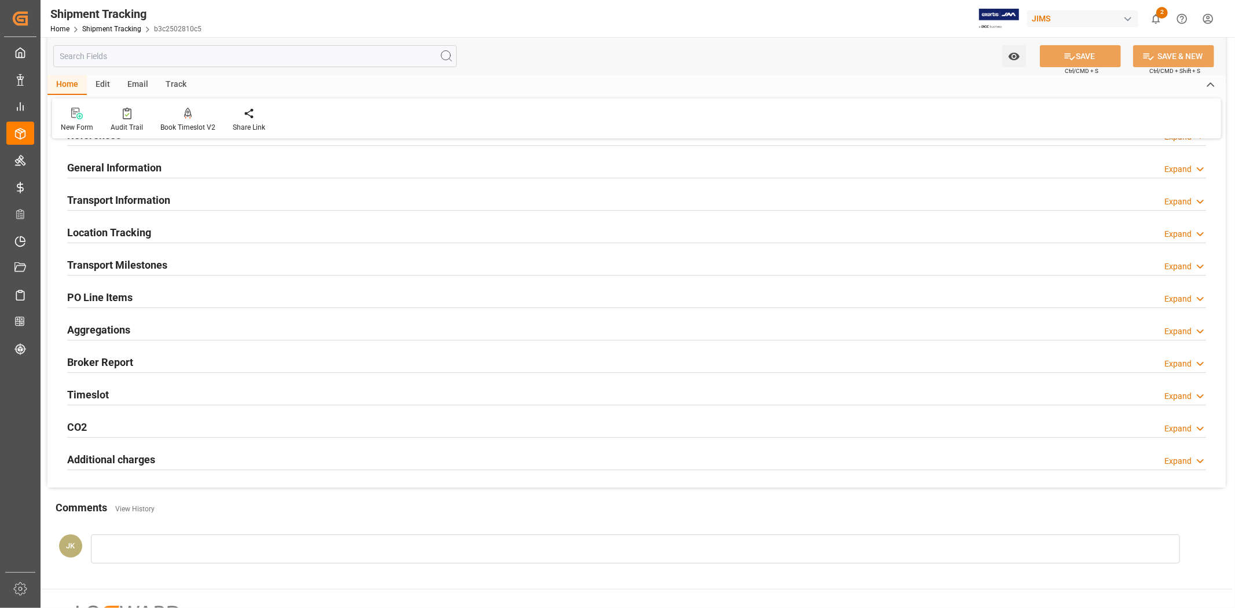
click at [203, 359] on div "Broker Report Expand" at bounding box center [636, 361] width 1139 height 22
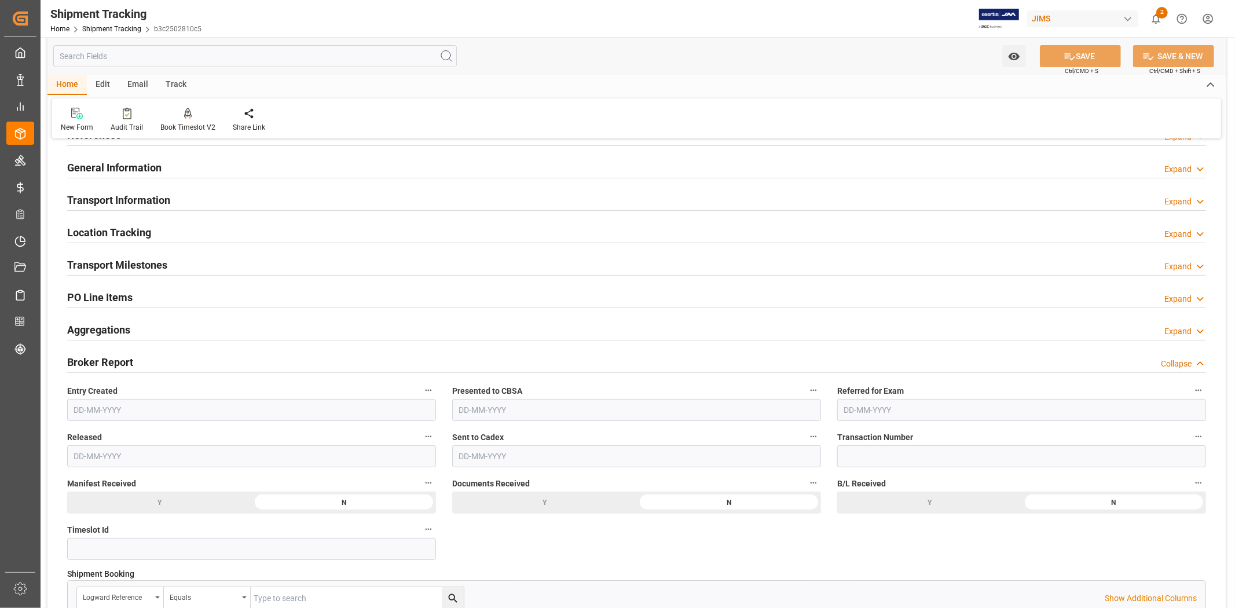
click at [203, 359] on div "Broker Report Collapse" at bounding box center [636, 361] width 1139 height 22
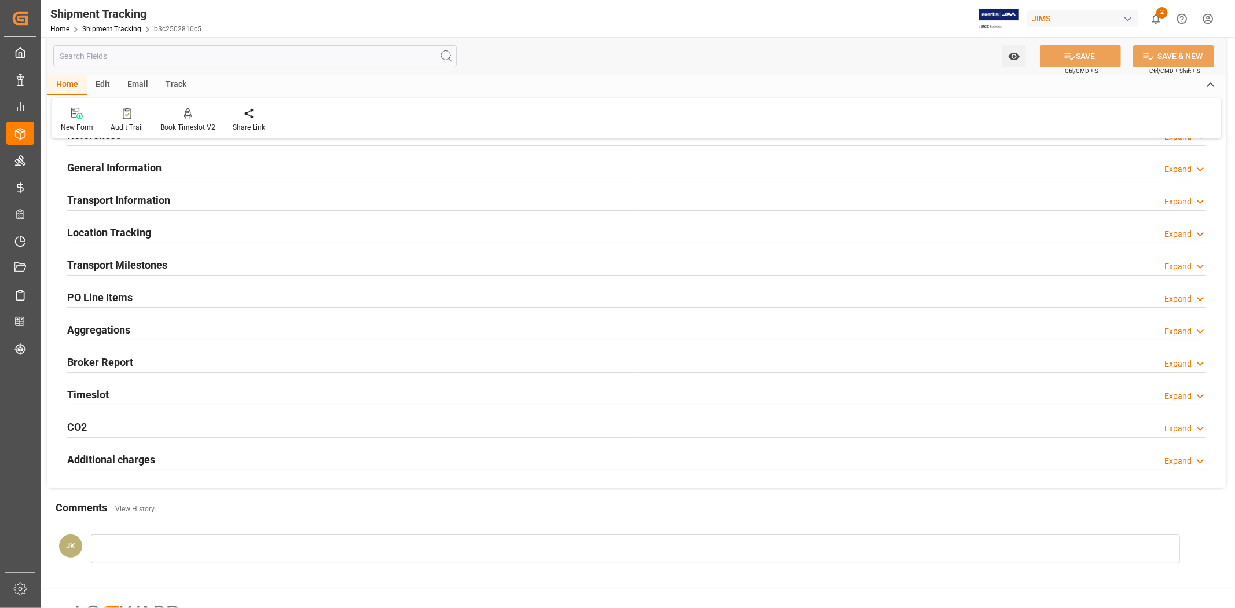
click at [195, 397] on div "Timeslot Expand" at bounding box center [636, 394] width 1139 height 22
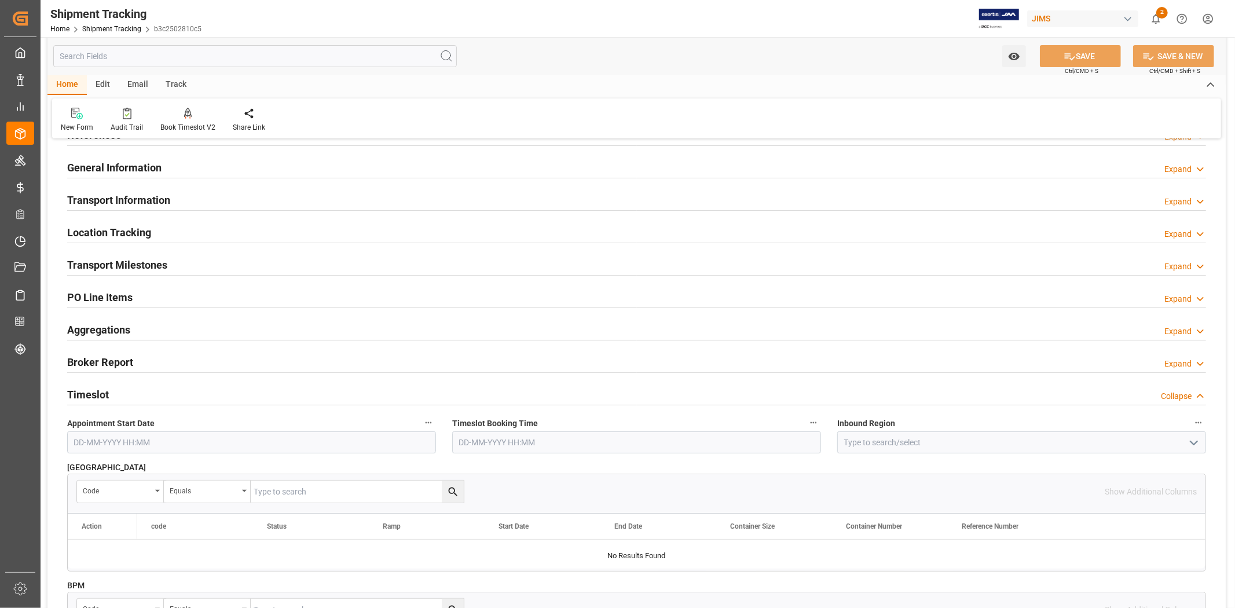
click at [196, 395] on div "Timeslot Collapse" at bounding box center [636, 394] width 1139 height 22
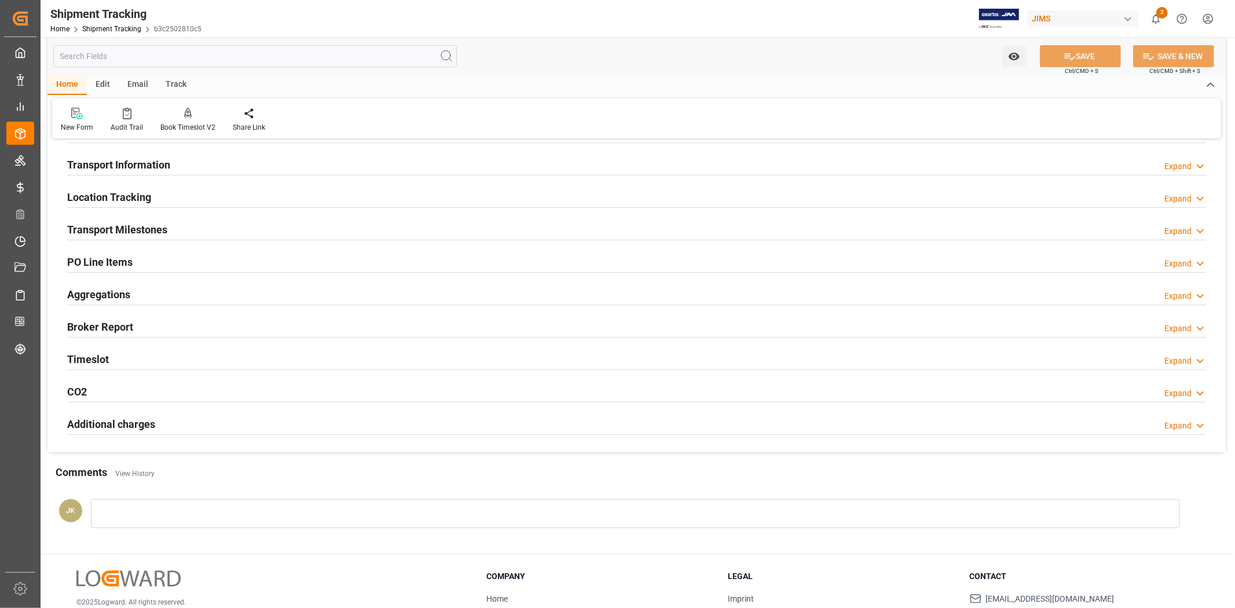
scroll to position [129, 0]
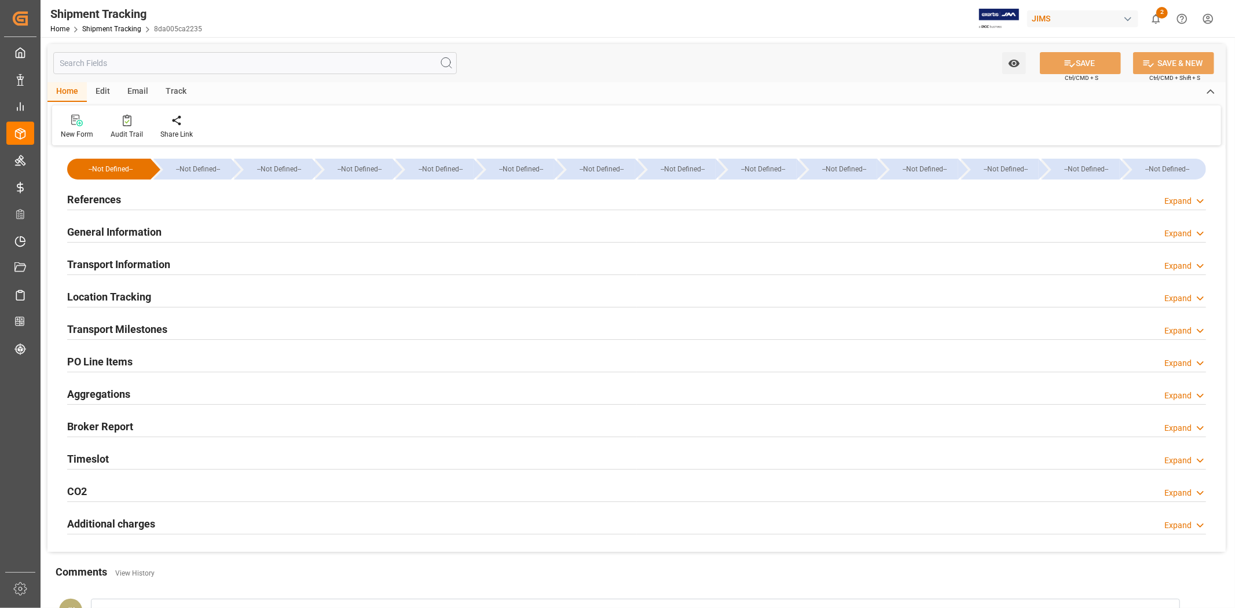
type input "22-07-2025 00:00"
type input "25-07-2025 00:00"
type input "01-08-2025 00:00"
type input "19-08-2025"
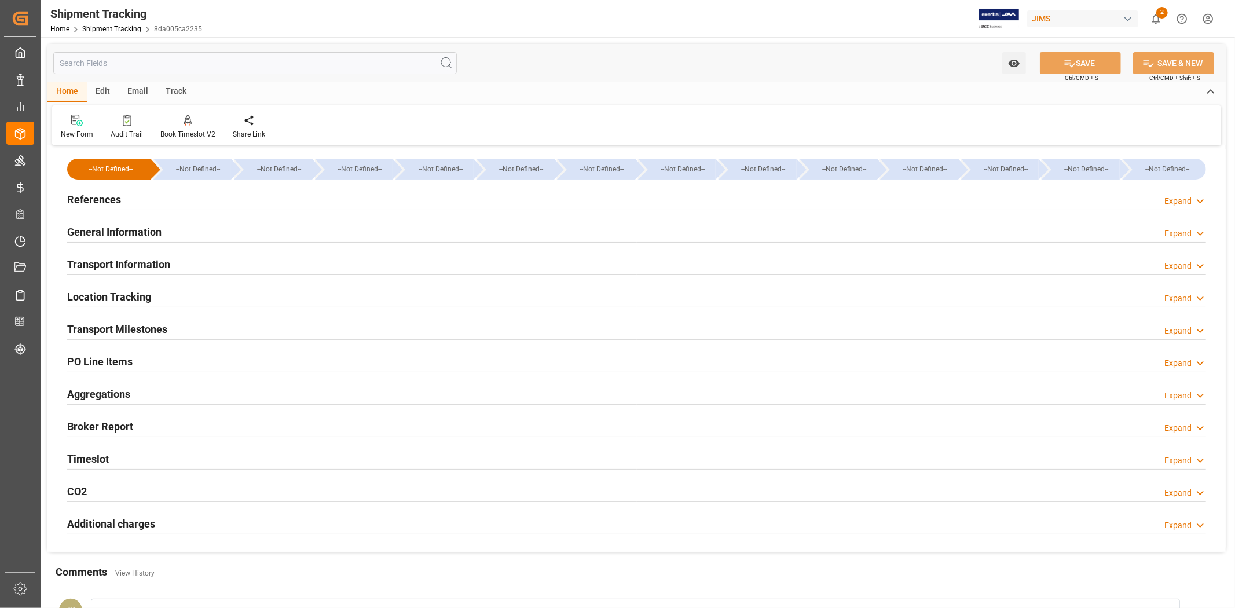
click at [234, 324] on div "Transport Milestones Expand" at bounding box center [636, 328] width 1139 height 22
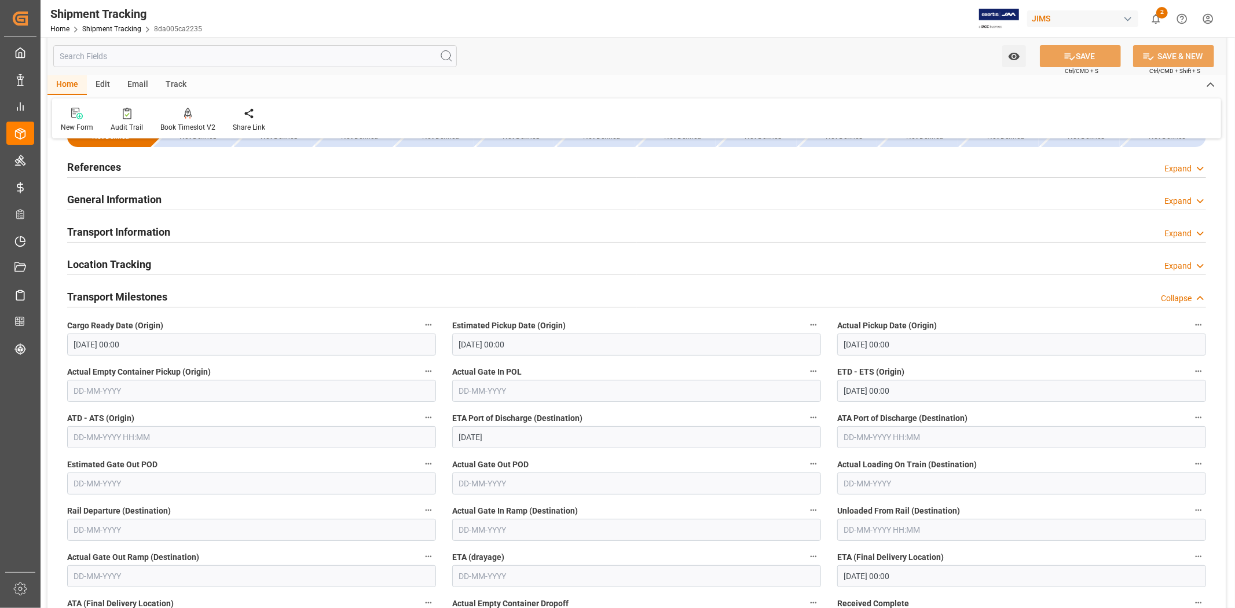
scroll to position [64, 0]
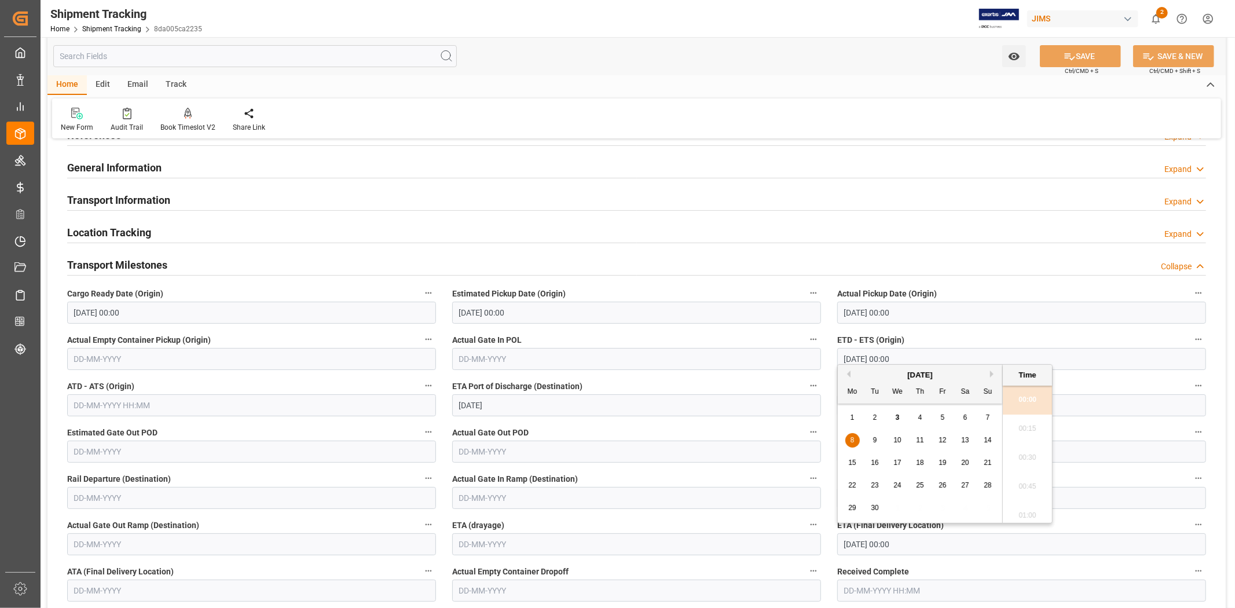
click at [895, 546] on input "08-09-2025 00:00" at bounding box center [1021, 544] width 369 height 22
drag, startPoint x: 899, startPoint y: 441, endPoint x: 900, endPoint y: 431, distance: 9.3
click at [898, 441] on span "10" at bounding box center [897, 440] width 8 height 8
type input "10-09-2025 00:00"
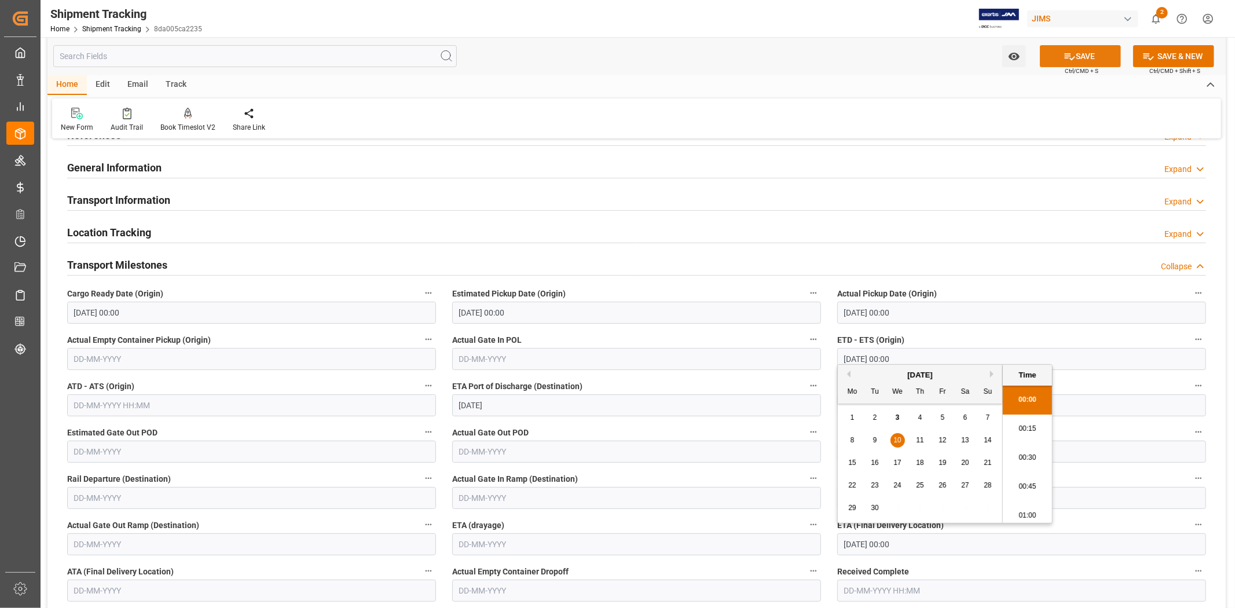
click at [1087, 45] on button "SAVE" at bounding box center [1080, 56] width 81 height 22
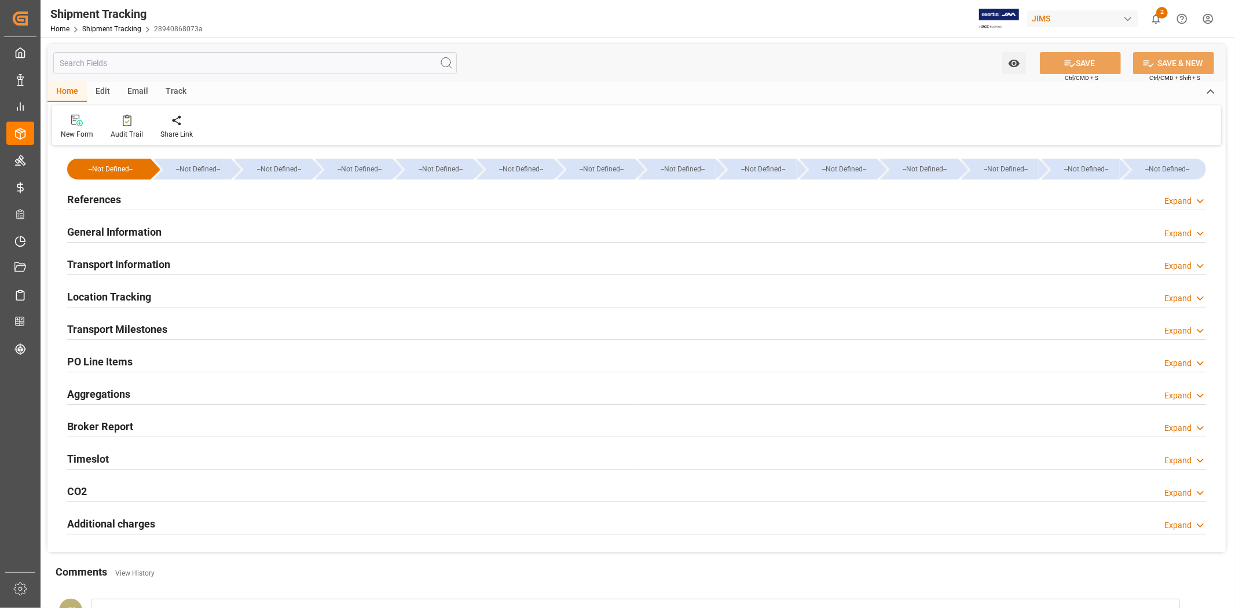
type input "[DATE] 00:00"
type input "[DATE]"
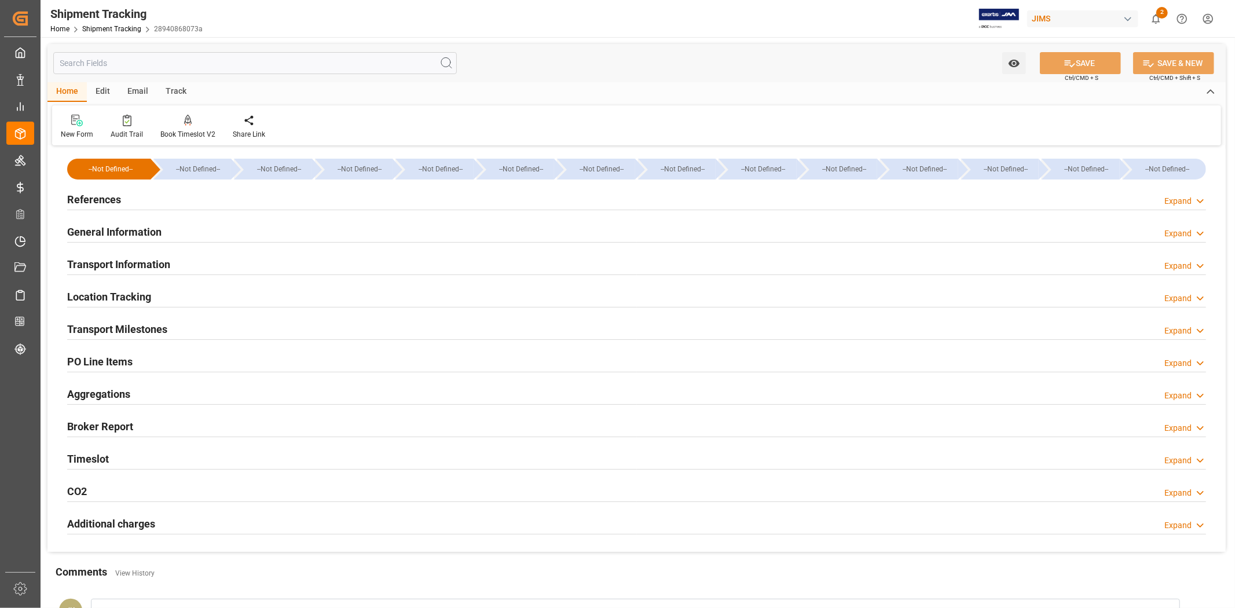
click at [269, 328] on div "Transport Milestones Expand" at bounding box center [636, 328] width 1139 height 22
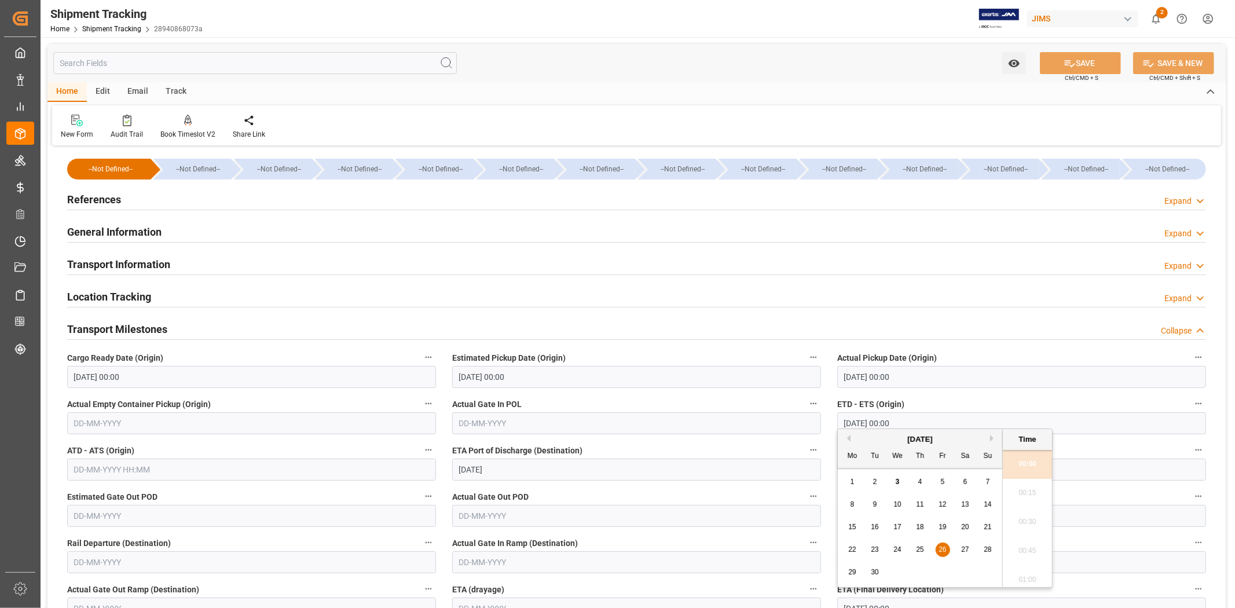
click at [896, 603] on input "[DATE] 00:00" at bounding box center [1021, 608] width 369 height 22
click at [858, 550] on div "22" at bounding box center [852, 550] width 14 height 14
type input "[DATE] 00:00"
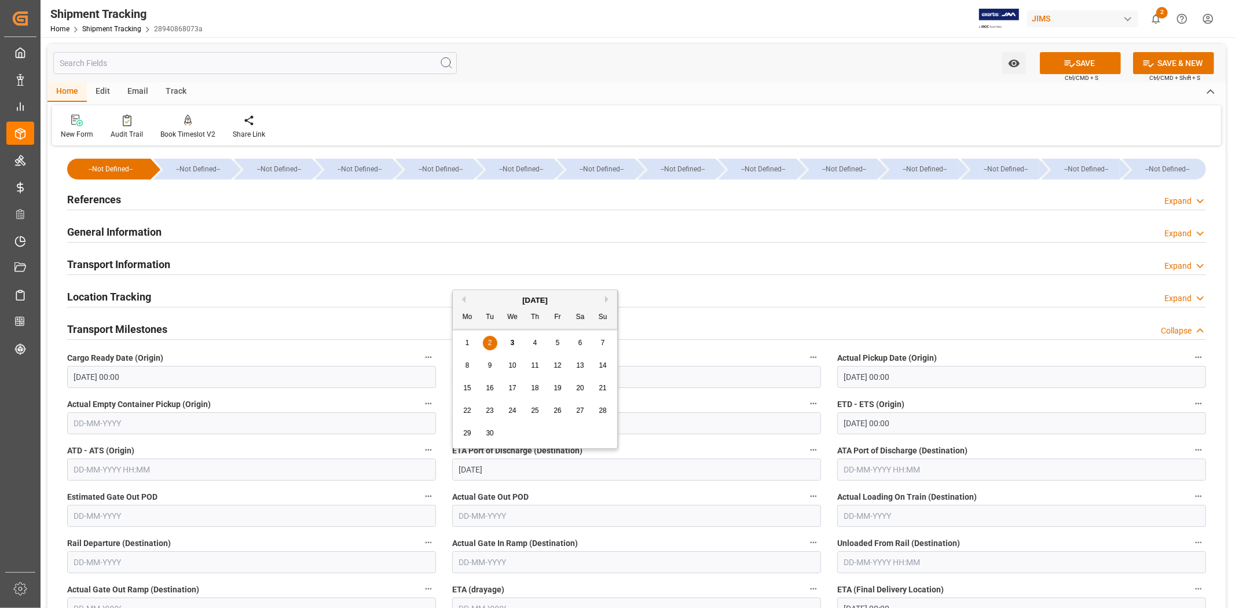
click at [549, 469] on input "[DATE]" at bounding box center [636, 469] width 369 height 22
click at [469, 366] on div "8" at bounding box center [467, 366] width 14 height 14
type input "[DATE]"
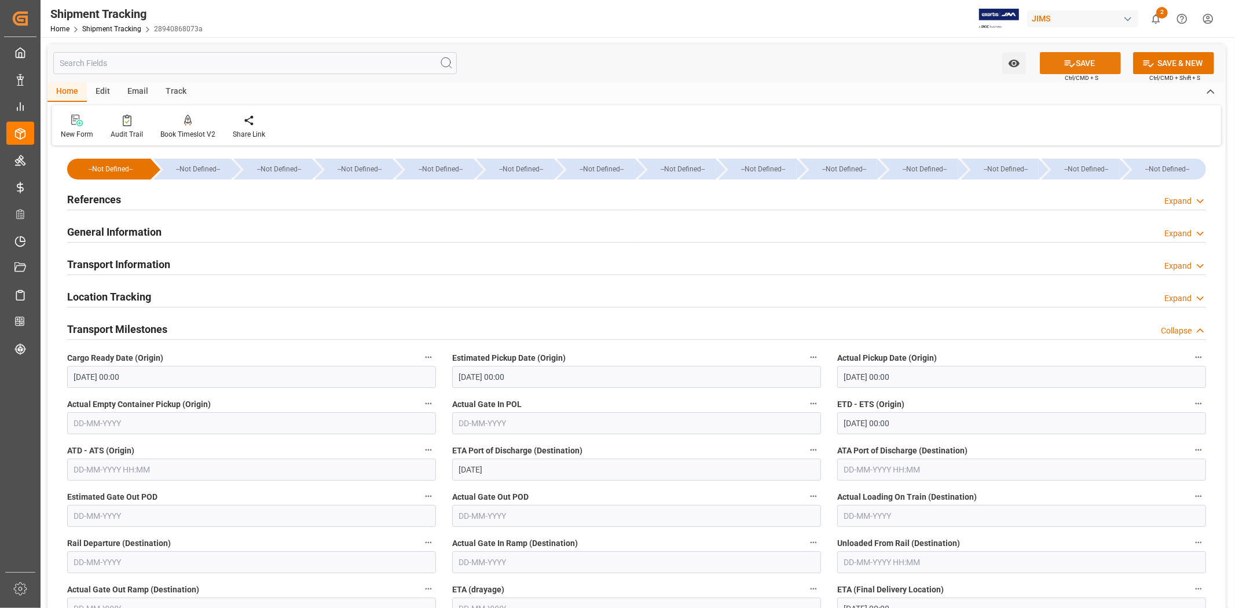
click at [1074, 66] on button "SAVE" at bounding box center [1080, 63] width 81 height 22
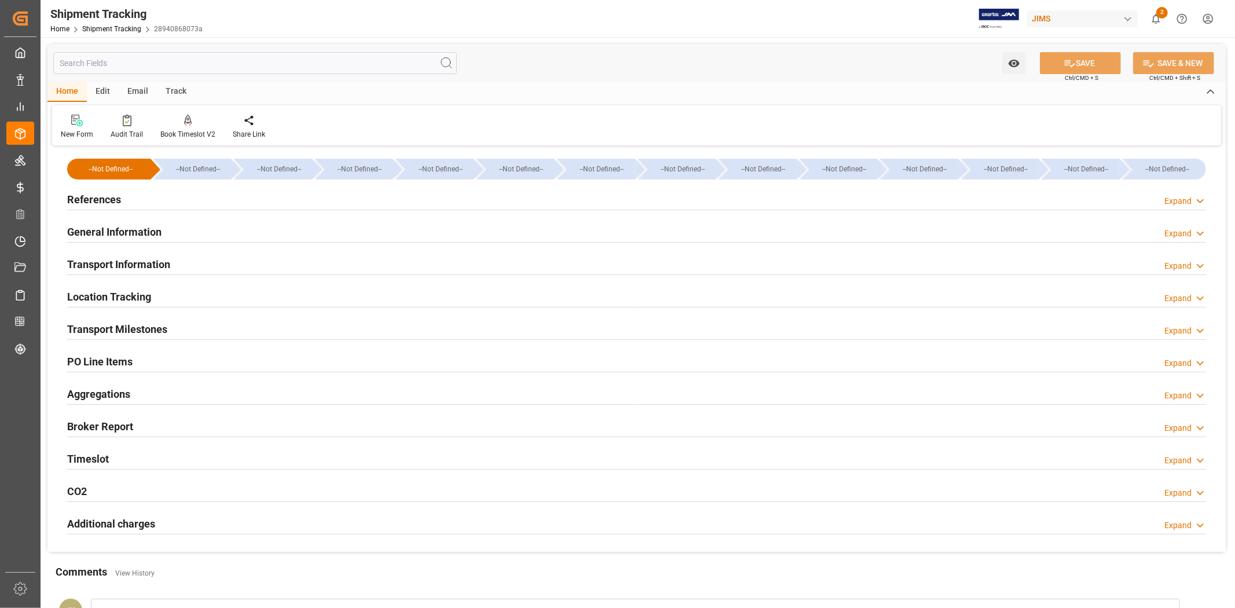
click at [171, 198] on div "References Expand" at bounding box center [636, 199] width 1139 height 22
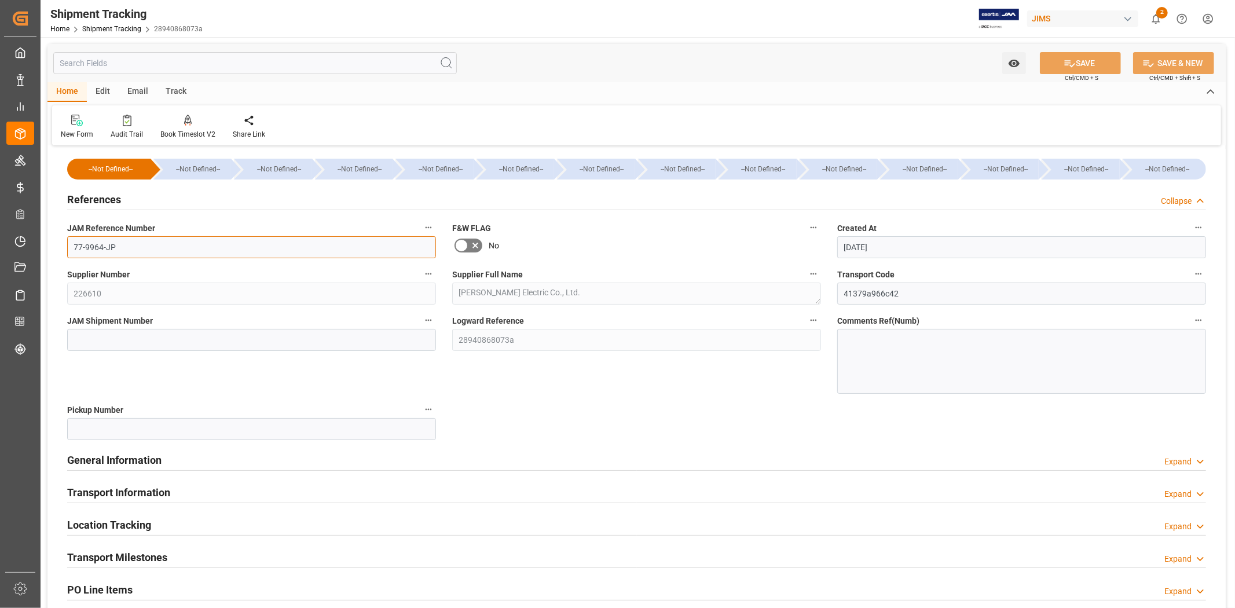
drag, startPoint x: 160, startPoint y: 244, endPoint x: 41, endPoint y: 226, distance: 120.6
click at [41, 242] on div "Watch Option SAVE Ctrl/CMD + S SAVE & NEW Ctrl/CMD + Shift + S Home Edit Email …" at bounding box center [637, 459] width 1192 height 844
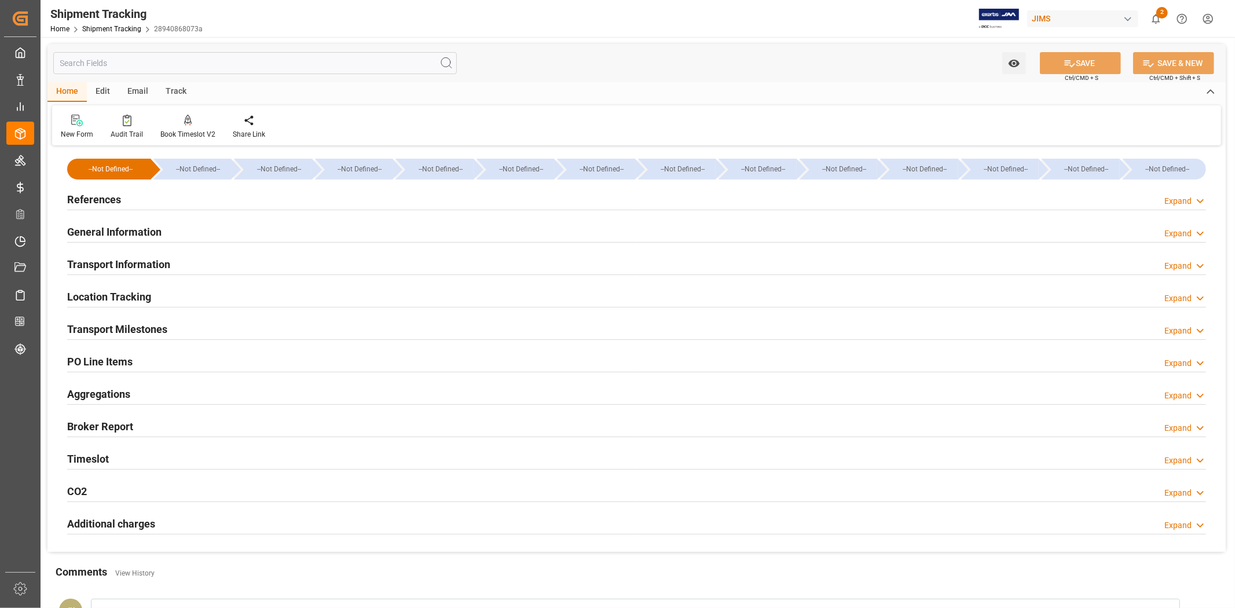
type input "[DATE]"
click at [114, 203] on h2 "References" at bounding box center [94, 200] width 54 height 16
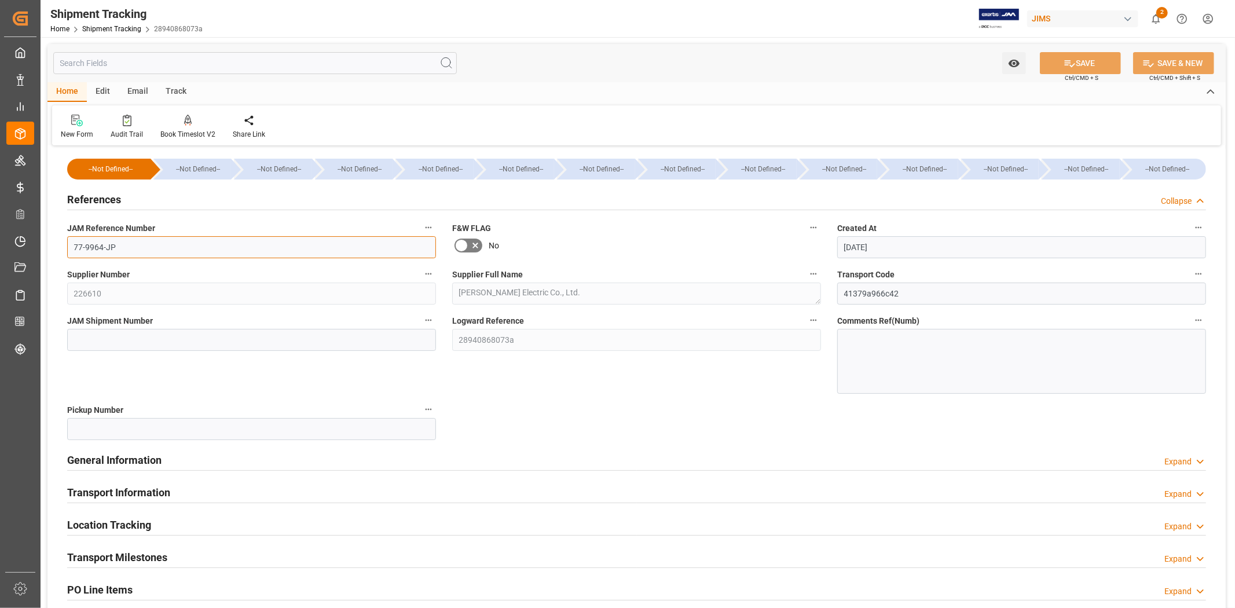
drag, startPoint x: 98, startPoint y: 247, endPoint x: 63, endPoint y: 222, distance: 43.7
click at [64, 247] on div "JAM Reference Number 77-9964-JP" at bounding box center [251, 239] width 385 height 46
click at [124, 339] on input at bounding box center [251, 340] width 369 height 22
paste input "72836"
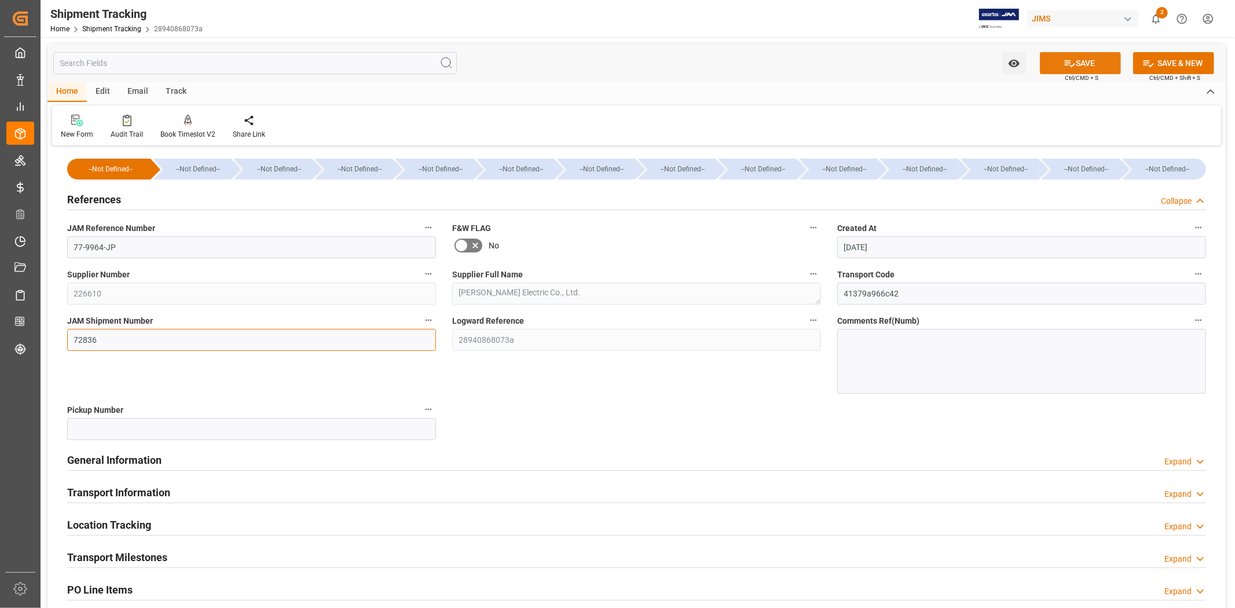
type input "72836"
click at [1063, 60] on icon at bounding box center [1069, 63] width 12 height 12
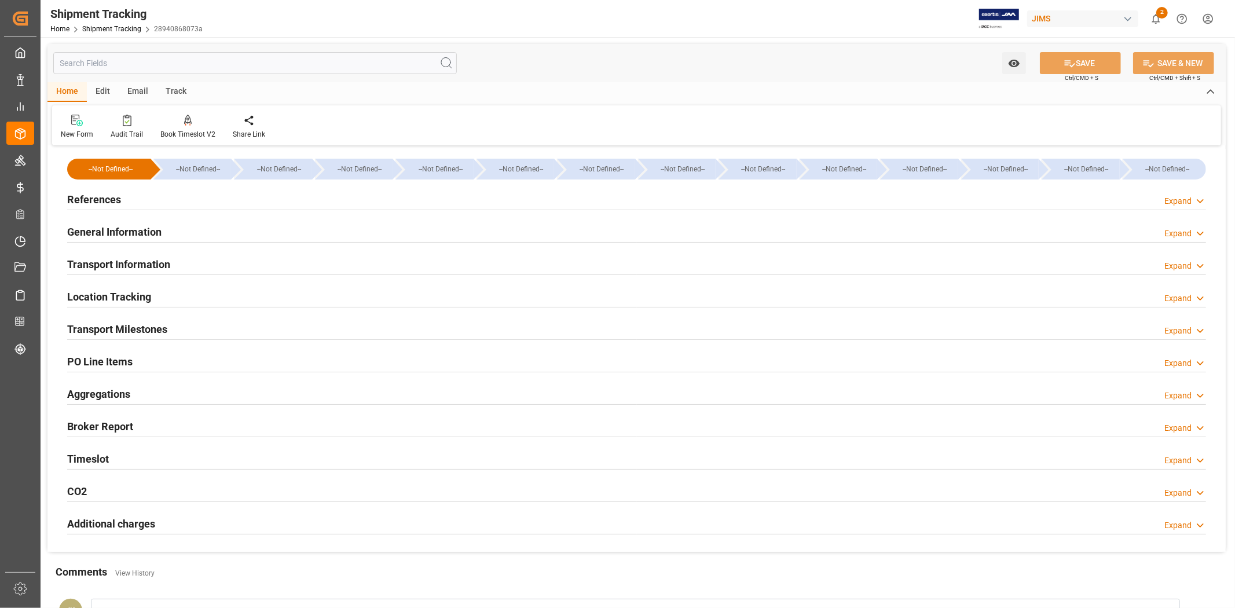
click at [170, 234] on div "General Information Expand" at bounding box center [636, 231] width 1139 height 22
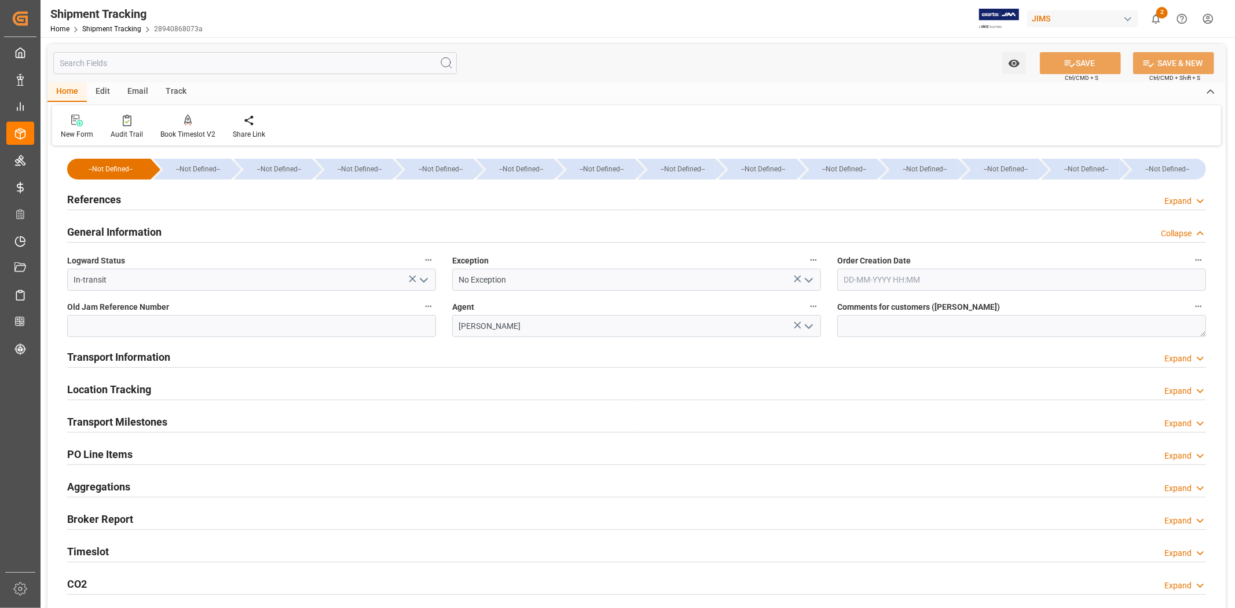
click at [166, 229] on div "General Information Collapse" at bounding box center [636, 231] width 1139 height 22
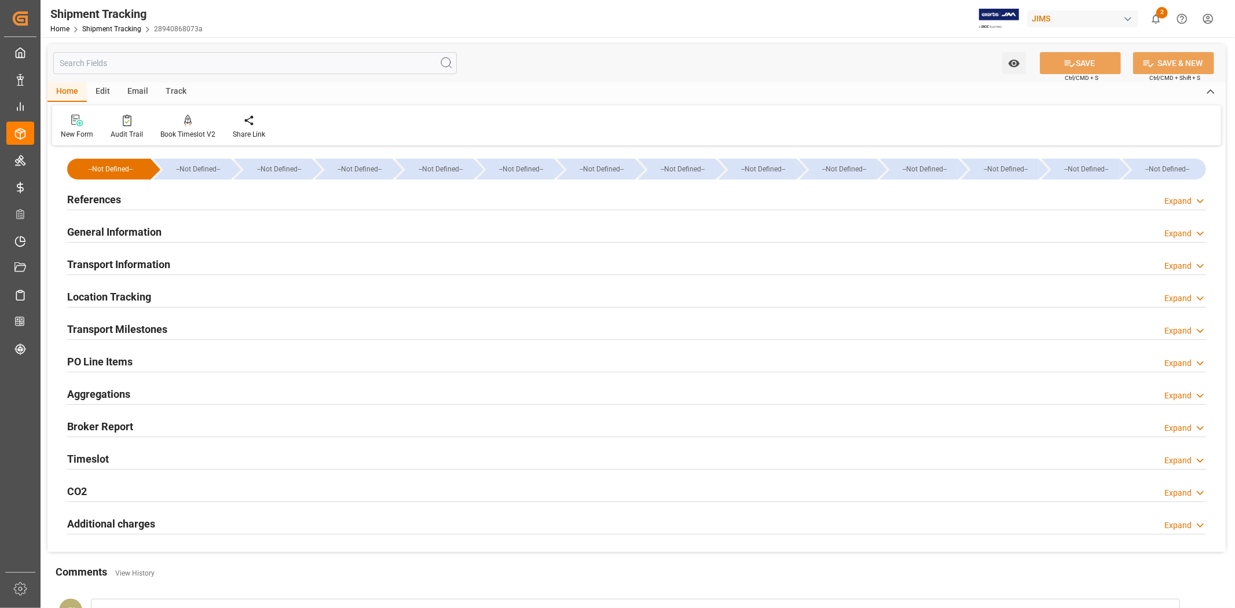
click at [182, 325] on div "Transport Milestones Expand" at bounding box center [636, 328] width 1139 height 22
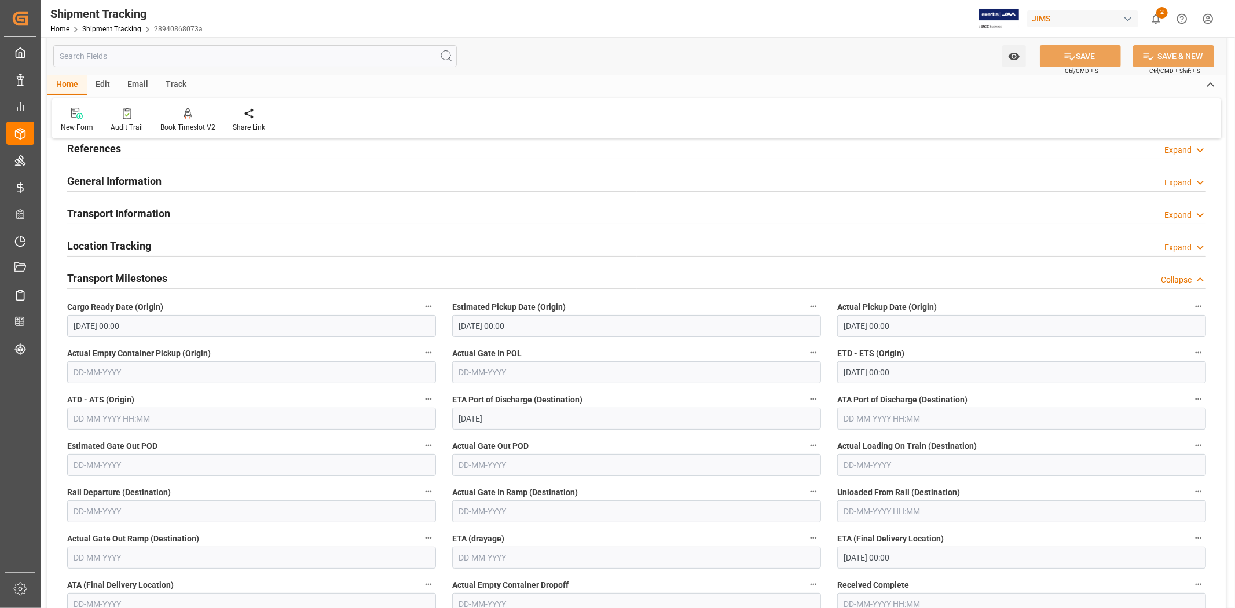
scroll to position [77, 0]
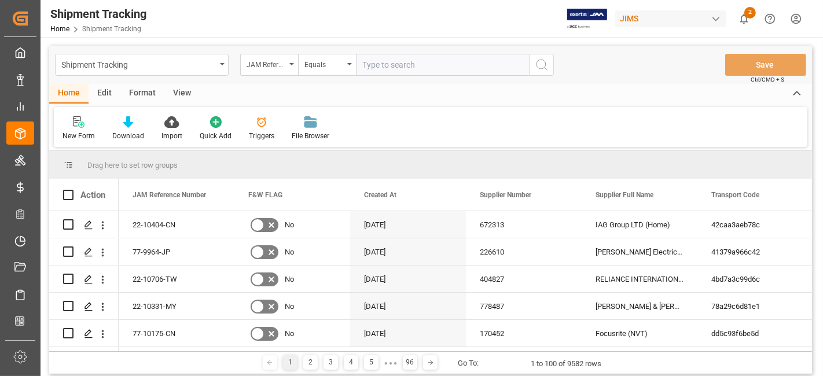
click at [424, 72] on input "text" at bounding box center [443, 65] width 174 height 22
paste input "77-7349-MY"
type input "77-7349-MY"
click at [544, 65] on icon "search button" at bounding box center [542, 65] width 14 height 14
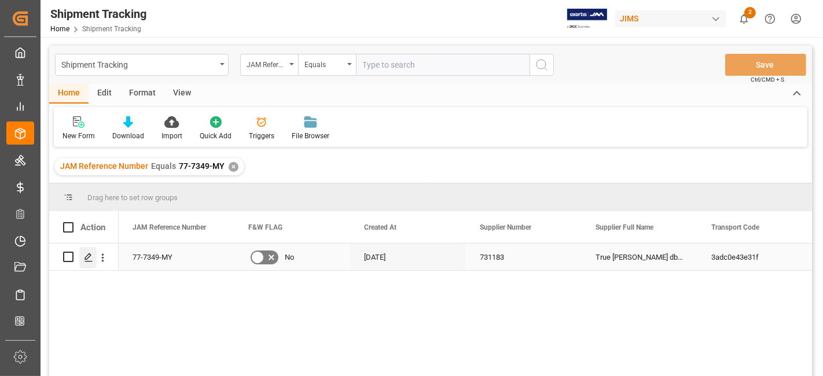
click at [86, 265] on div "Press SPACE to select this row." at bounding box center [87, 257] width 17 height 21
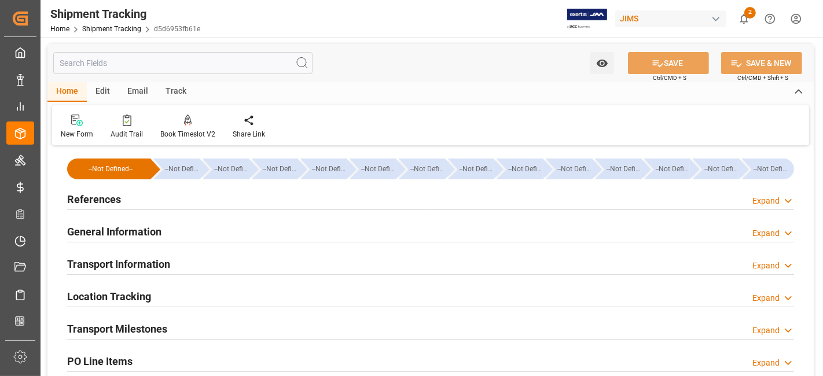
click at [120, 198] on h2 "References" at bounding box center [94, 200] width 54 height 16
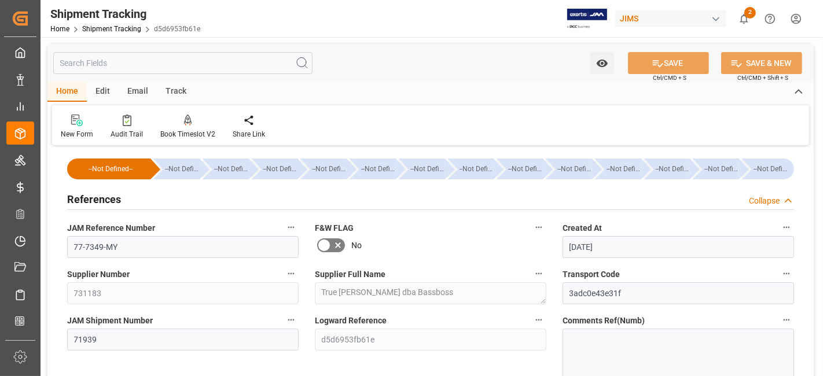
click at [120, 198] on h2 "References" at bounding box center [94, 200] width 54 height 16
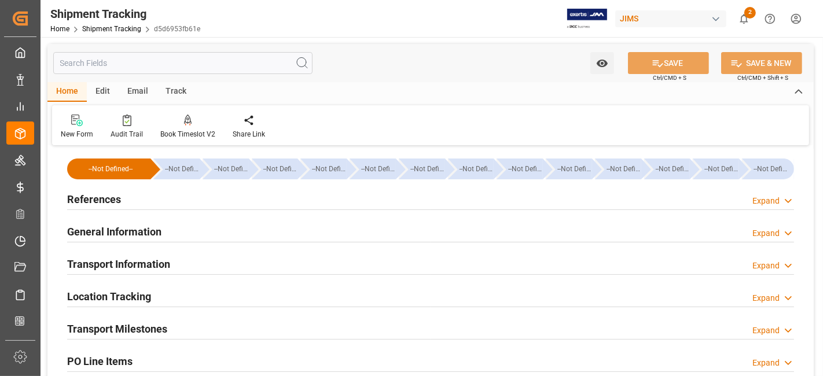
click at [122, 234] on h2 "General Information" at bounding box center [114, 232] width 94 height 16
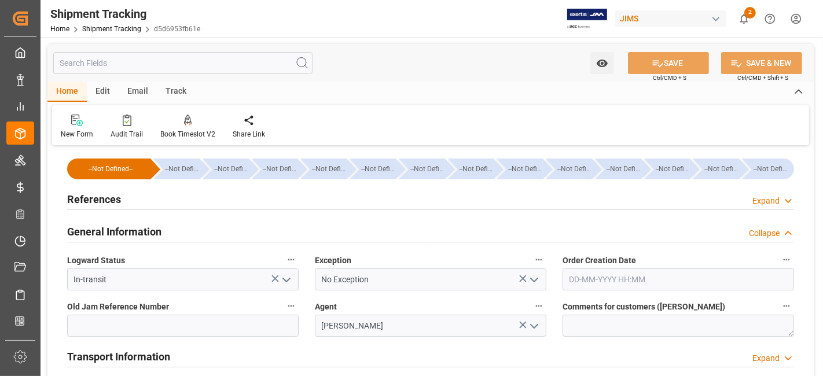
click at [127, 225] on h2 "General Information" at bounding box center [114, 232] width 94 height 16
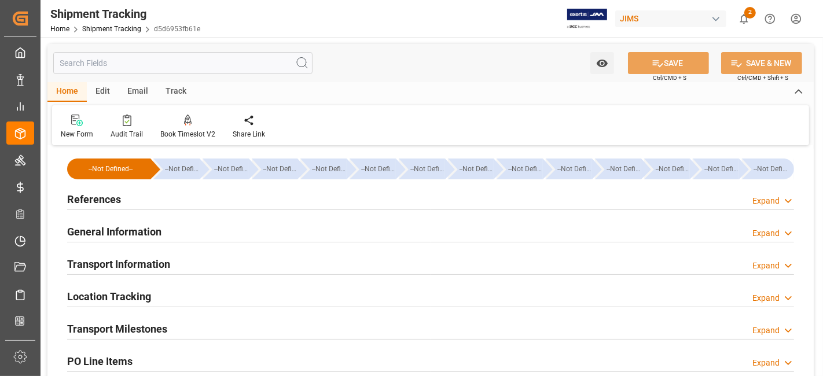
click at [124, 200] on div "References Expand" at bounding box center [430, 199] width 727 height 22
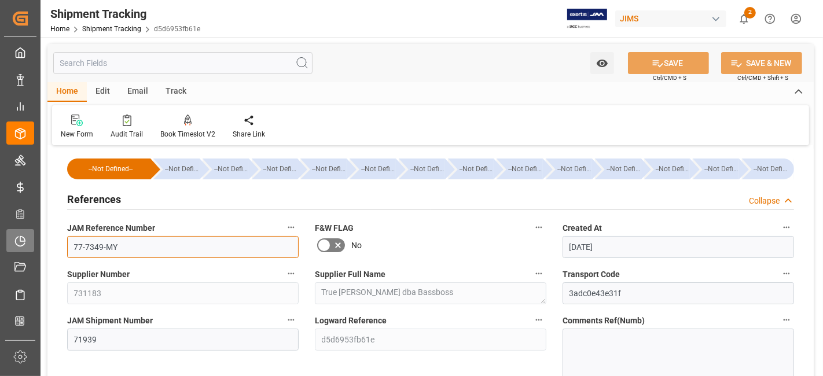
drag, startPoint x: 130, startPoint y: 248, endPoint x: 29, endPoint y: 248, distance: 100.7
click at [29, 248] on div "Created by potrace 1.15, written by Peter Selinger 2001-2017 Created by potrace…" at bounding box center [411, 188] width 823 height 376
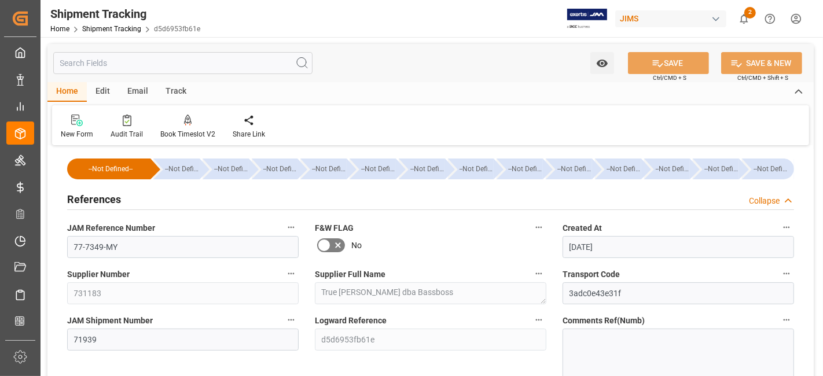
click at [433, 246] on div "No" at bounding box center [431, 245] width 232 height 19
click at [137, 193] on div "References Collapse" at bounding box center [430, 199] width 727 height 22
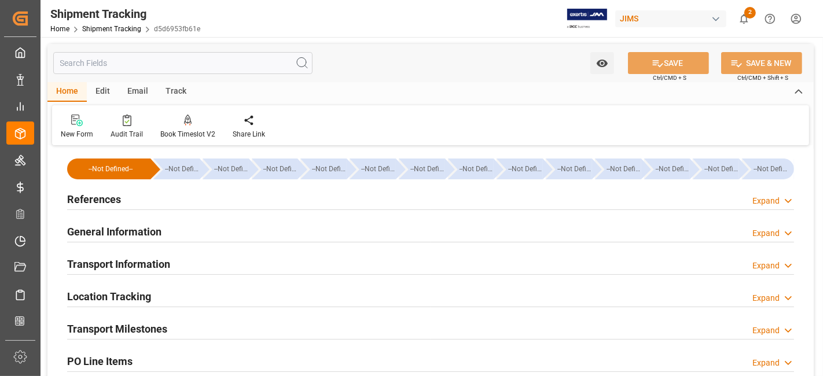
click at [144, 225] on h2 "General Information" at bounding box center [114, 232] width 94 height 16
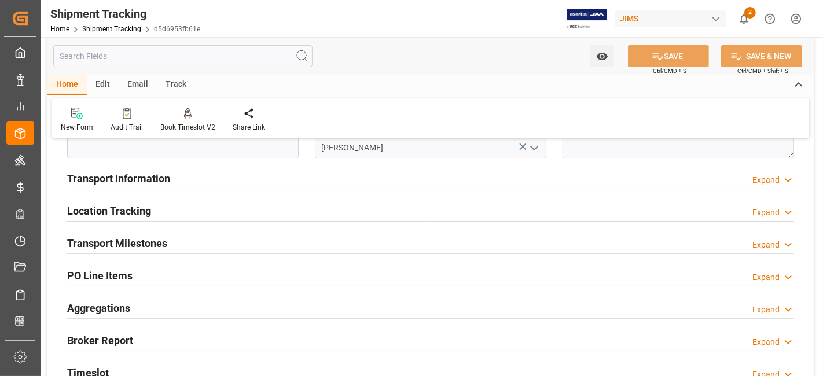
scroll to position [180, 0]
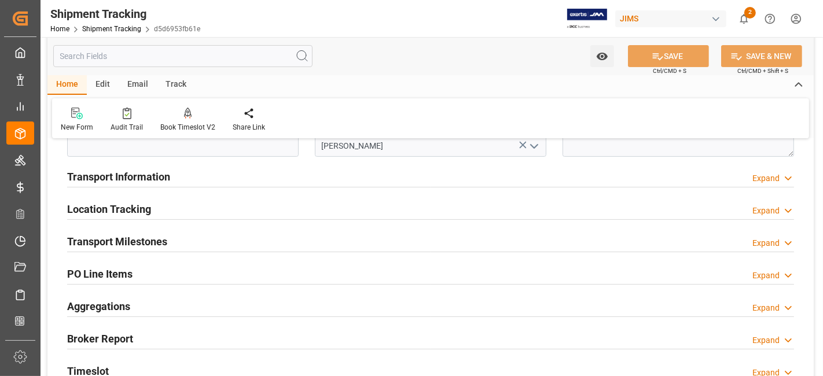
click at [164, 235] on h2 "Transport Milestones" at bounding box center [117, 242] width 100 height 16
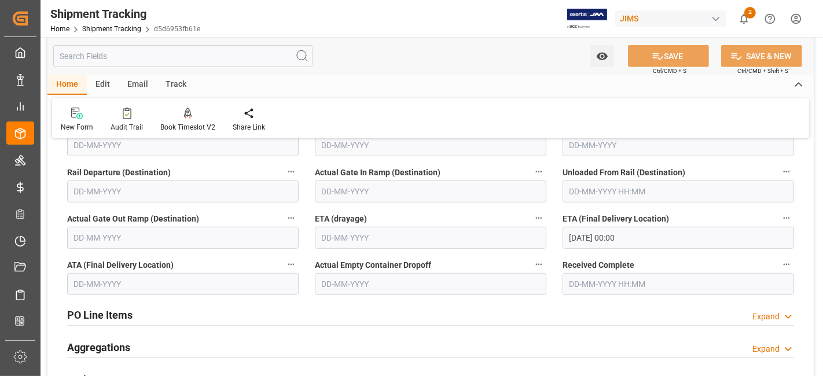
scroll to position [527, 0]
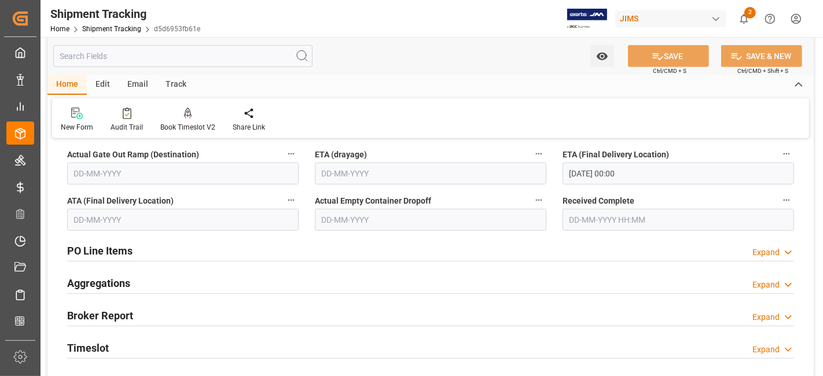
click at [119, 347] on div "Timeslot Expand" at bounding box center [430, 347] width 727 height 22
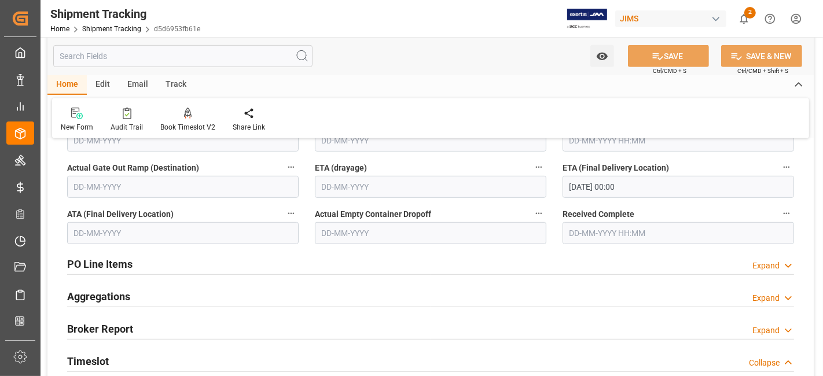
click at [663, 186] on input "04-09-2025 00:00" at bounding box center [679, 187] width 232 height 22
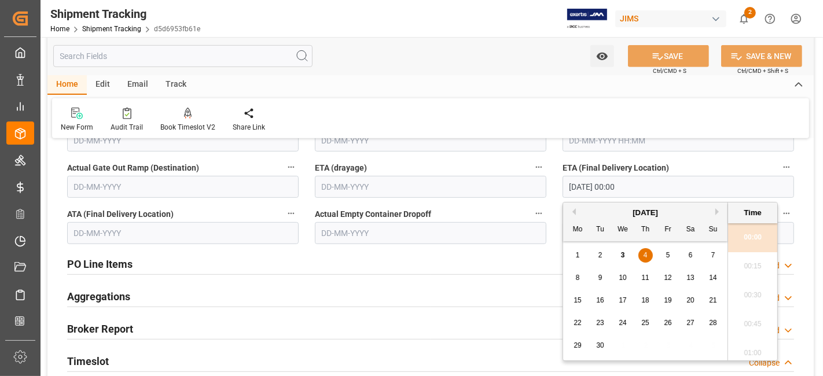
click at [575, 276] on div "8" at bounding box center [578, 278] width 14 height 14
type input "08-09-2025 00:00"
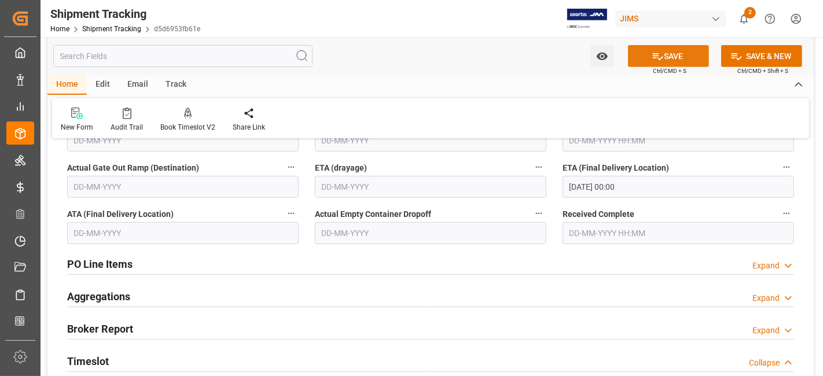
click at [643, 58] on button "SAVE" at bounding box center [668, 56] width 81 height 22
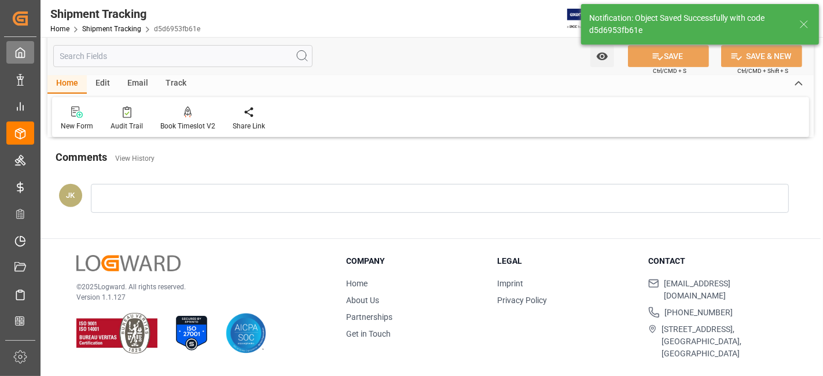
scroll to position [97, 0]
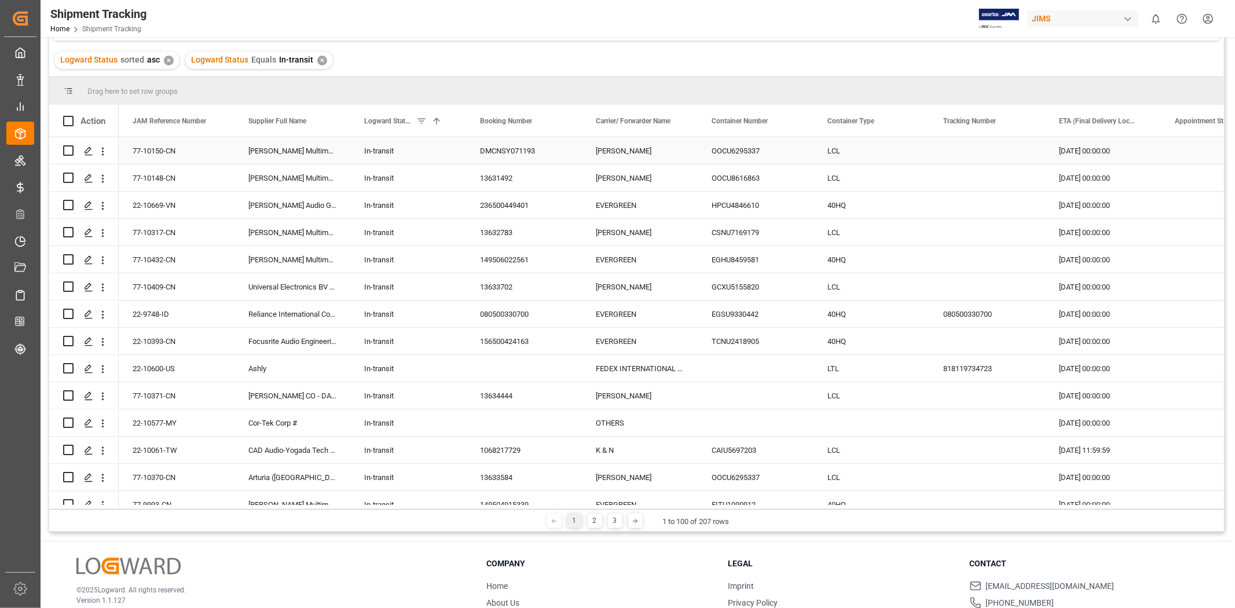
scroll to position [64, 0]
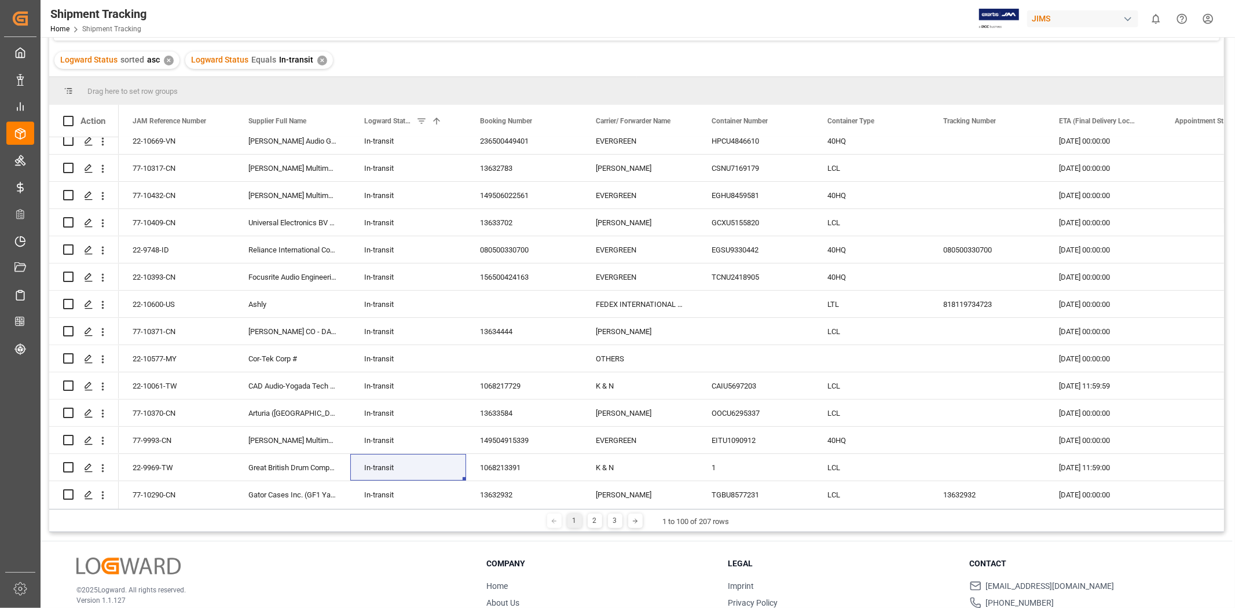
click at [603, 56] on div "Logward Status sorted asc ✕ Logward Status Equals In-transit ✕" at bounding box center [636, 60] width 1175 height 32
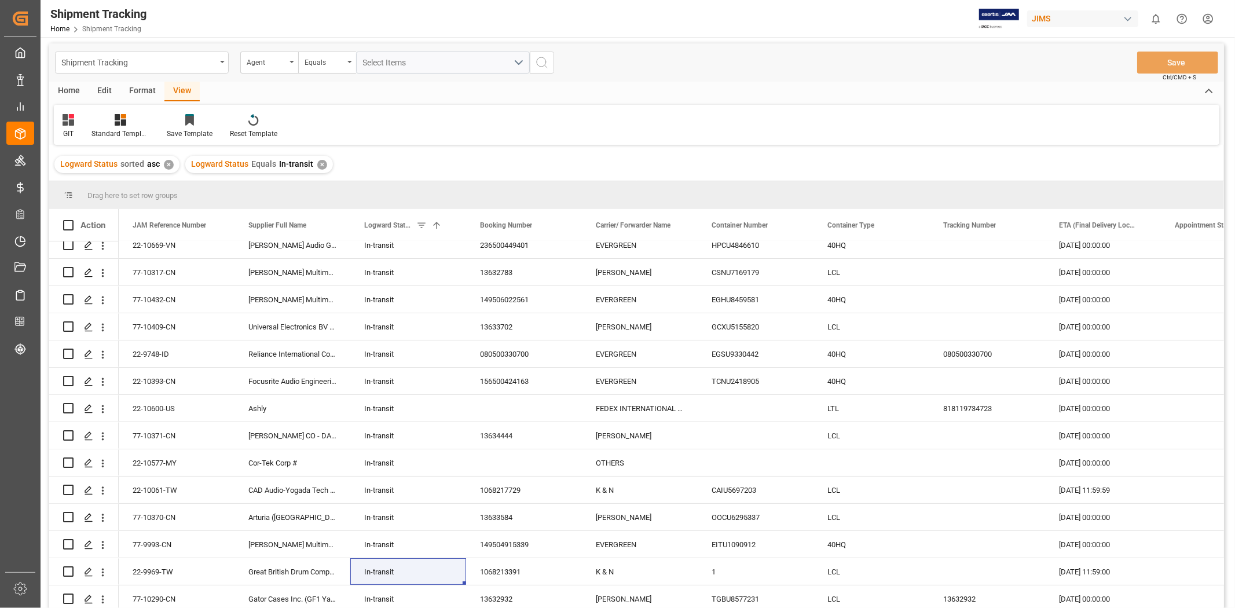
scroll to position [0, 0]
click at [425, 67] on div "Select Items" at bounding box center [438, 65] width 151 height 12
type input "jan"
click at [388, 120] on span "[PERSON_NAME]" at bounding box center [410, 117] width 63 height 9
click at [379, 120] on input "[PERSON_NAME]" at bounding box center [368, 118] width 23 height 23
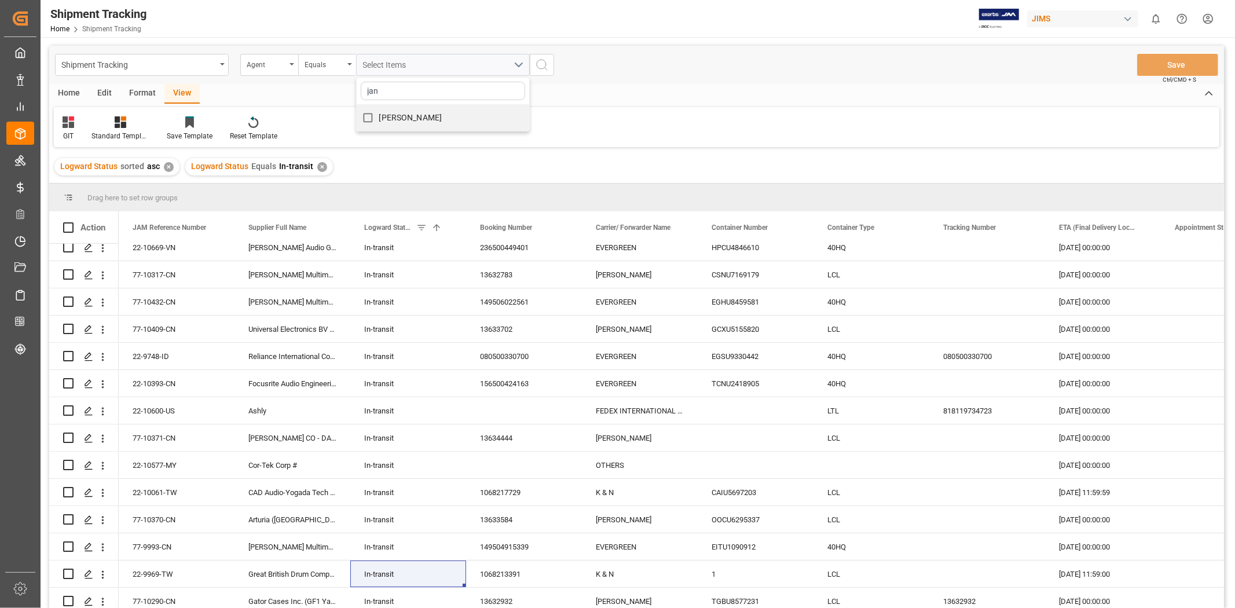
checkbox input "true"
click at [543, 63] on icon "search button" at bounding box center [542, 65] width 14 height 14
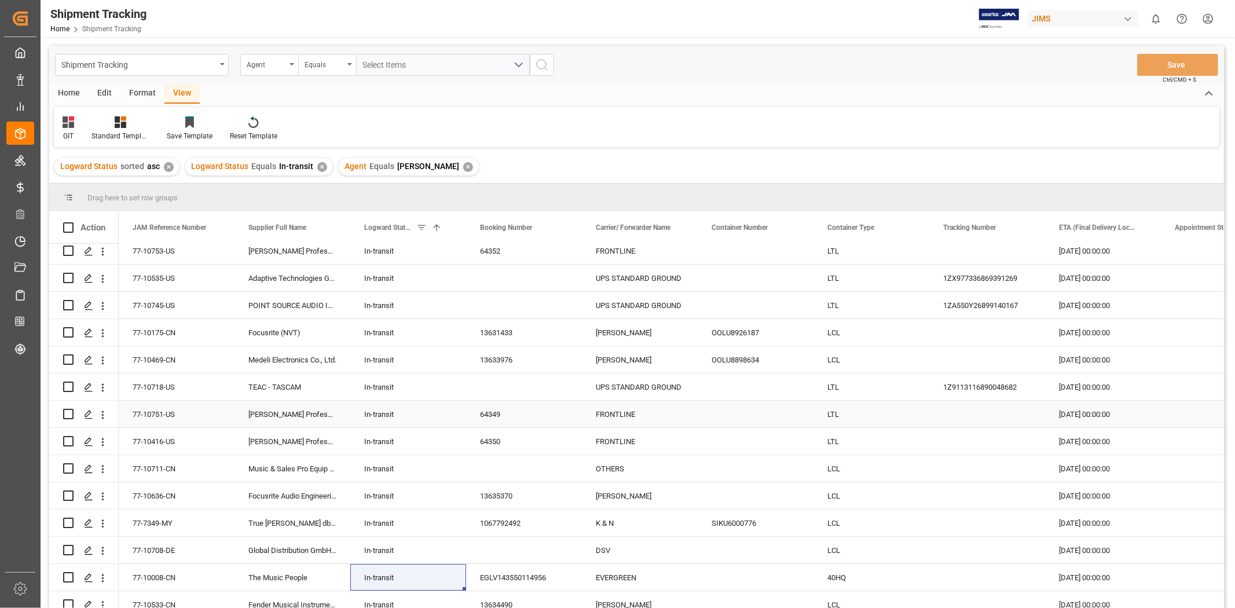
scroll to position [64, 0]
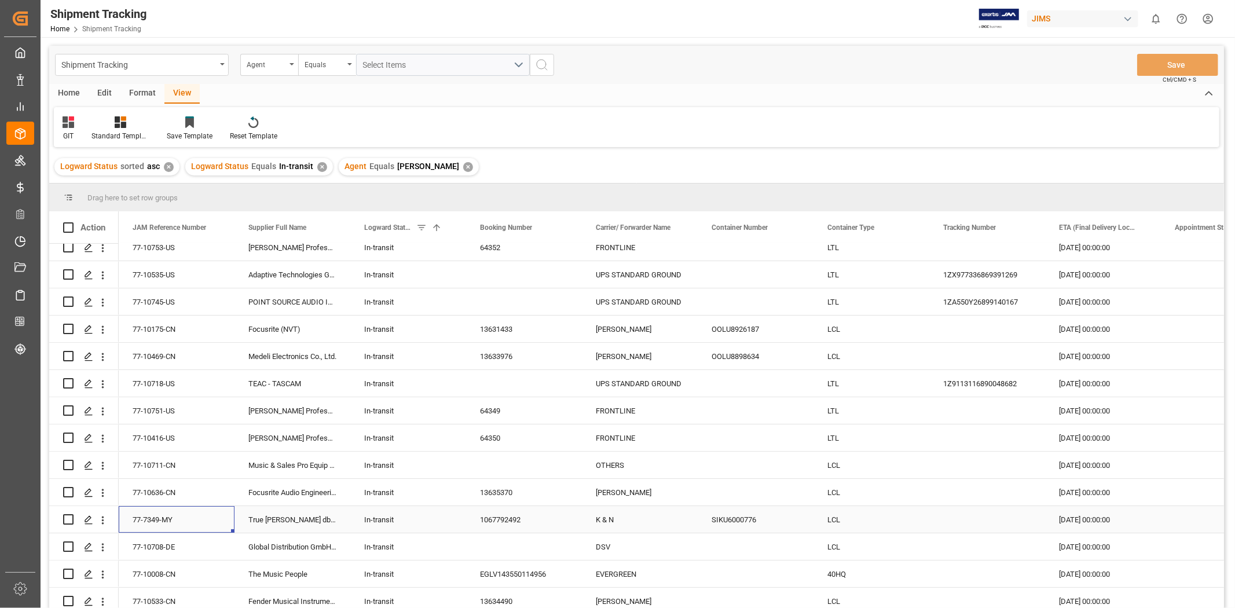
click at [153, 512] on div "77-7349-MY" at bounding box center [177, 519] width 116 height 27
click at [155, 523] on div "77-7349-MY" at bounding box center [177, 519] width 116 height 27
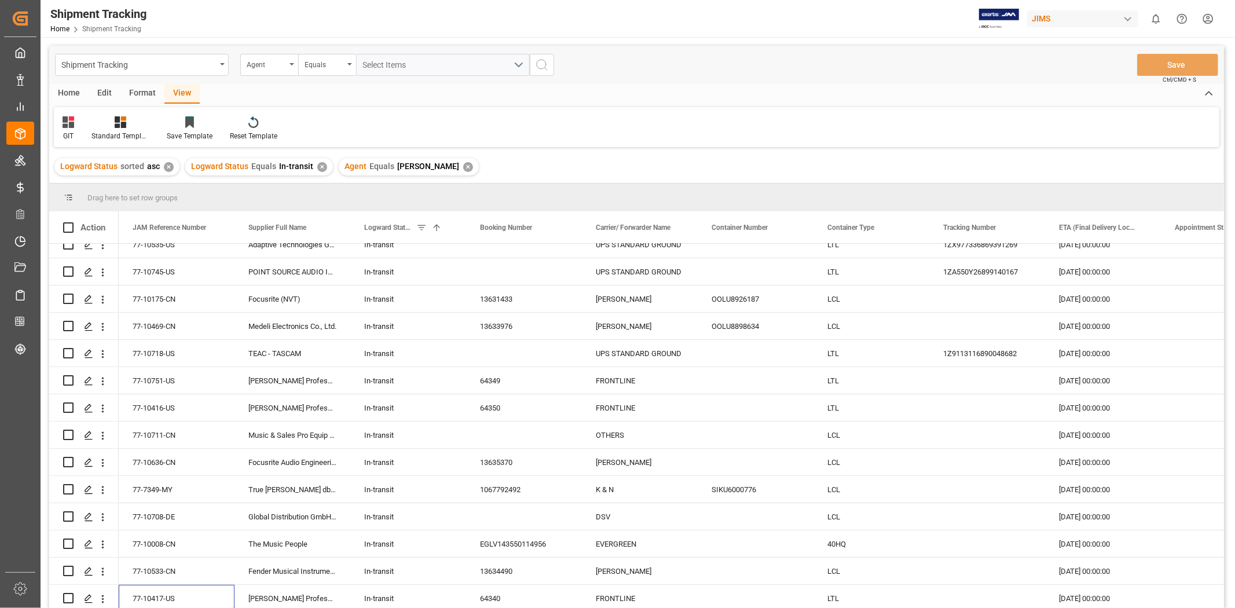
scroll to position [98, 0]
click at [675, 122] on div "GIT Standard Templates Save Template Reset Template" at bounding box center [636, 127] width 1165 height 40
click at [691, 146] on div "GIT Standard Templates Save Template Reset Template" at bounding box center [636, 127] width 1165 height 40
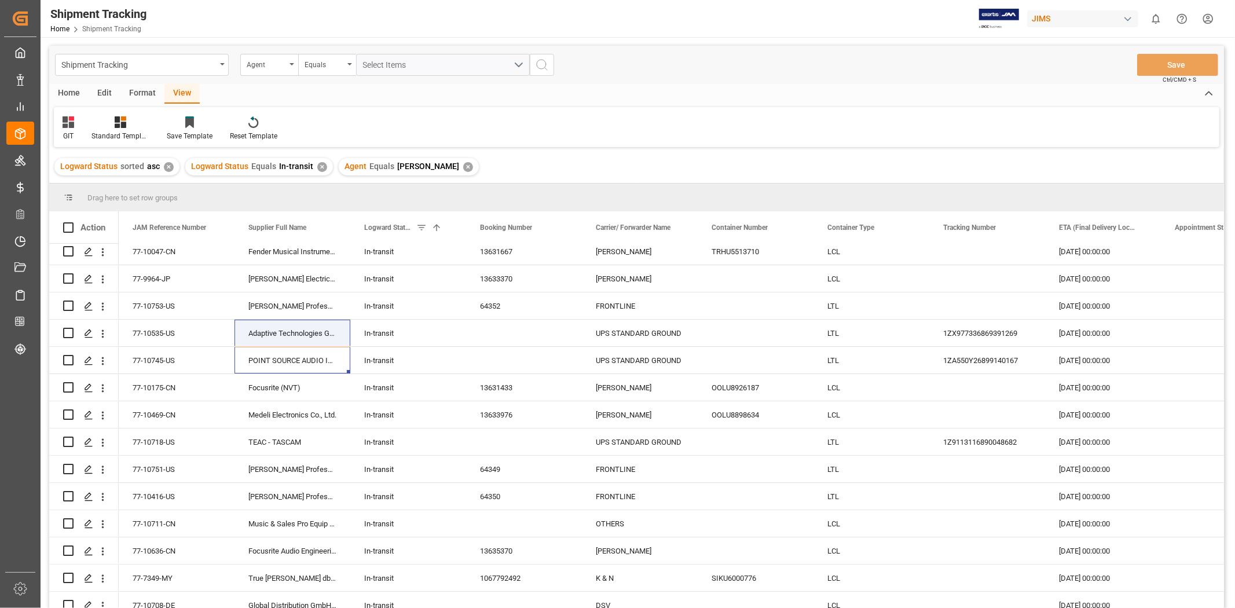
scroll to position [0, 0]
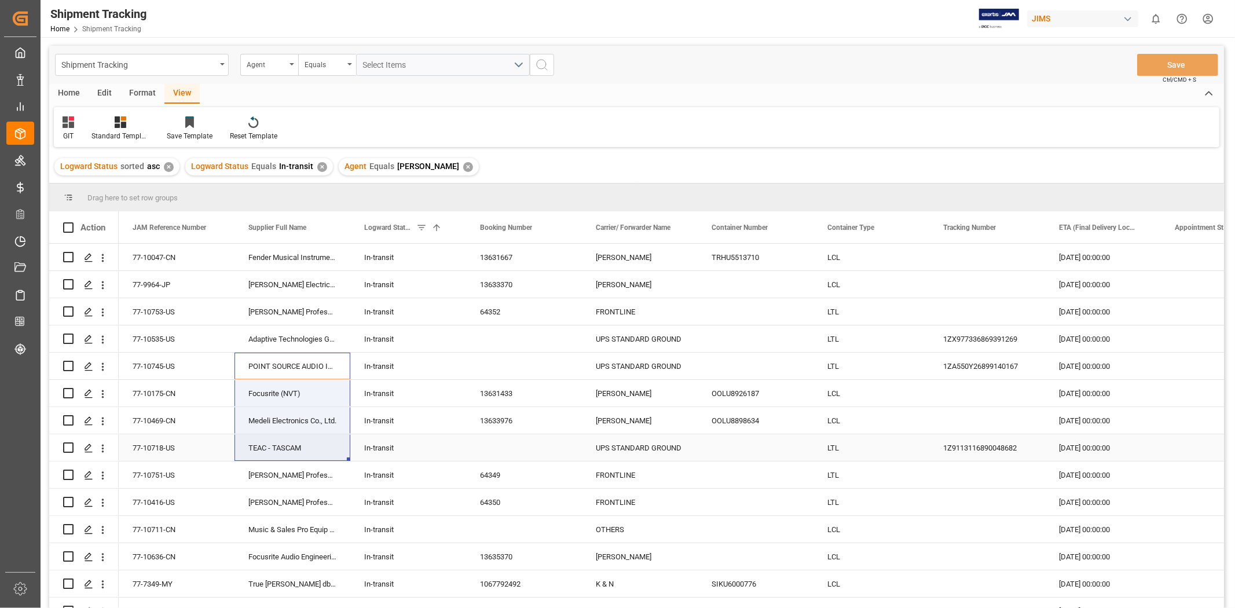
drag, startPoint x: 288, startPoint y: 268, endPoint x: 284, endPoint y: 434, distance: 166.2
click at [282, 434] on div "77-10047-CN Fender Musical Instruments - HONG KONG In-transit 13631667 DELMAR T…" at bounding box center [929, 475] width 1621 height 463
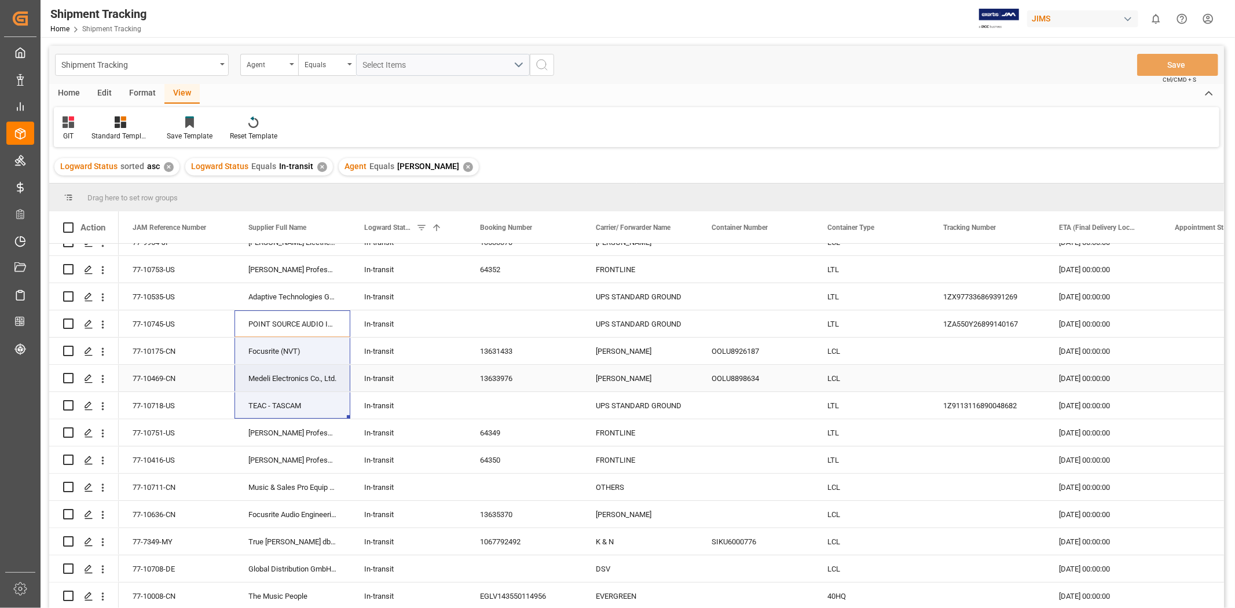
scroll to position [35, 0]
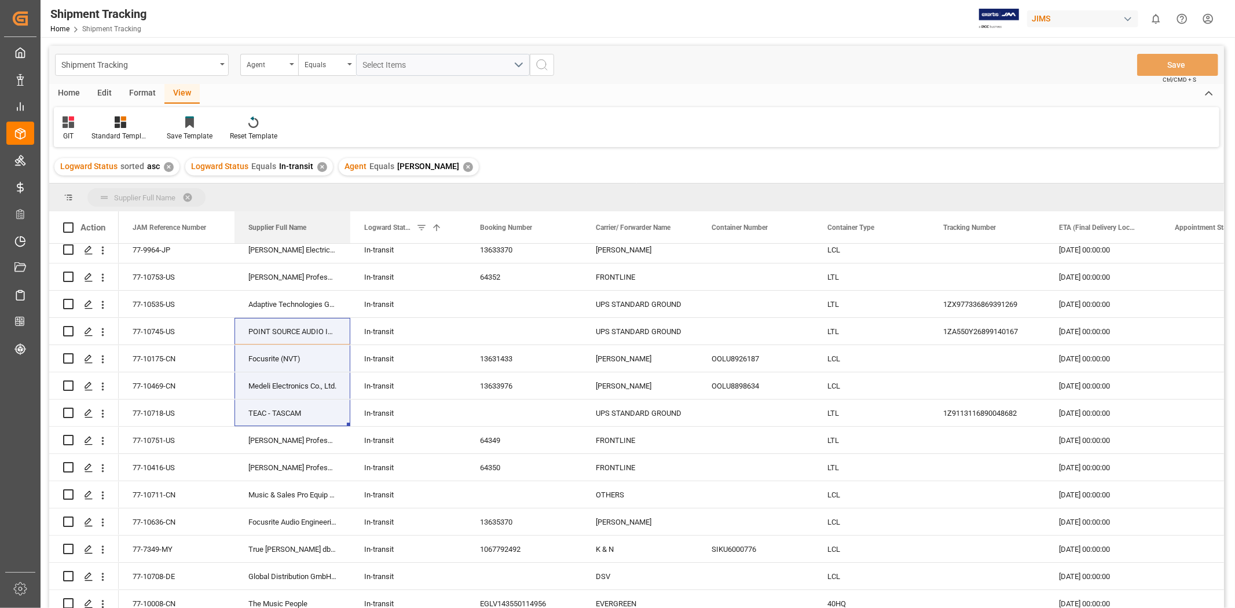
drag, startPoint x: 284, startPoint y: 227, endPoint x: 232, endPoint y: 199, distance: 59.0
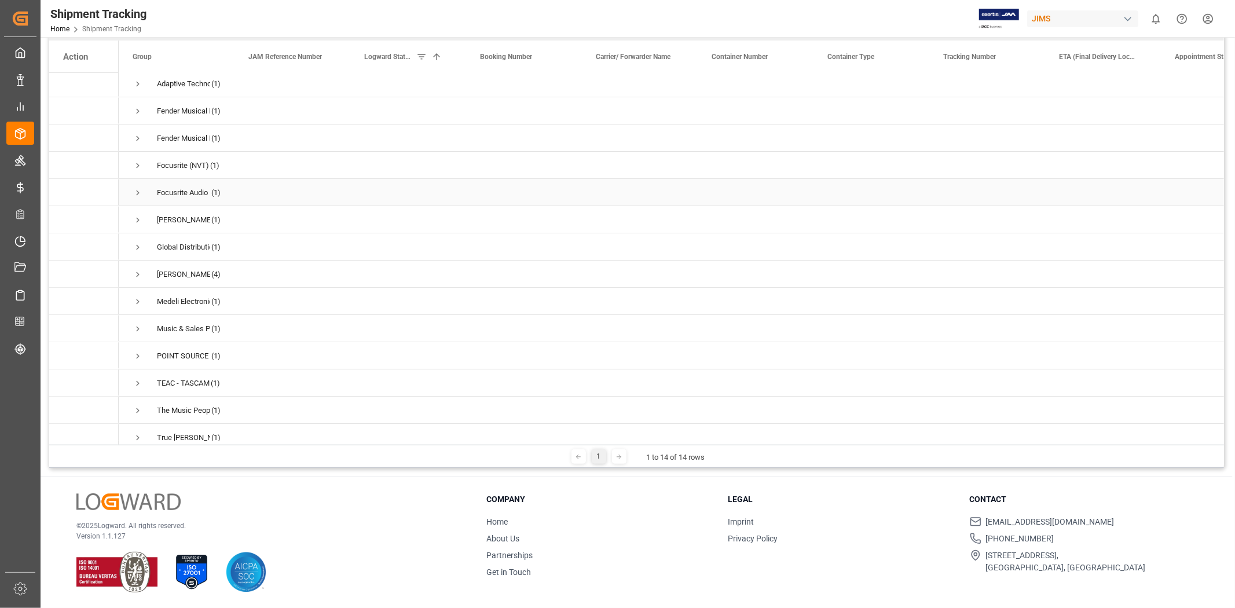
scroll to position [0, 0]
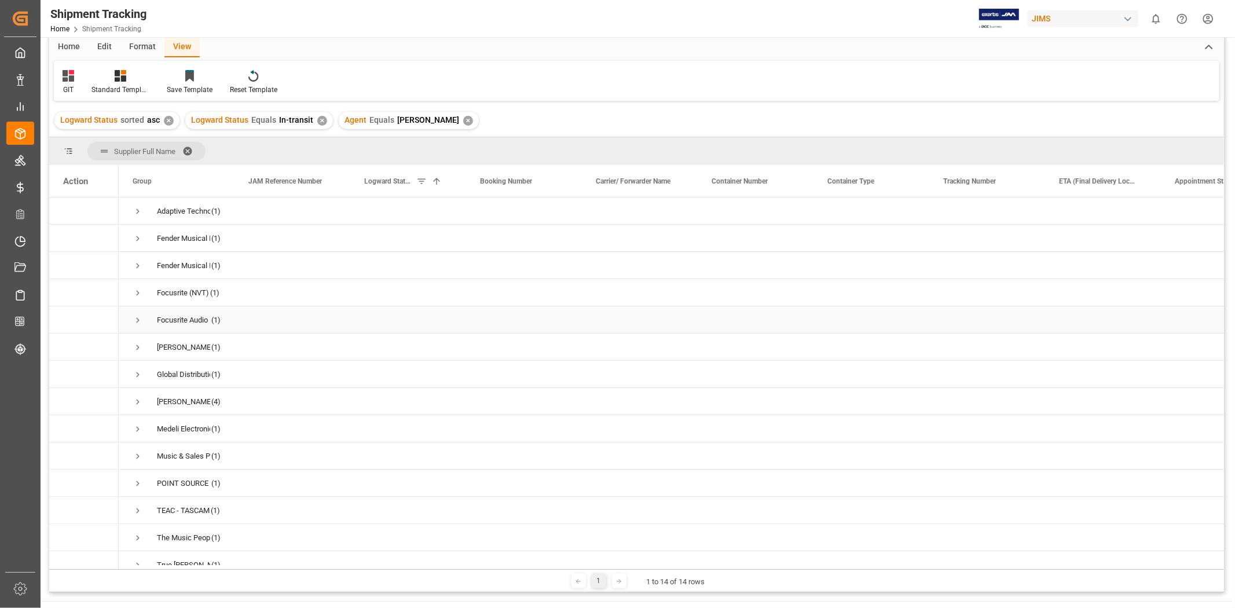
scroll to position [42, 0]
